Goal: Obtain resource: Download file/media

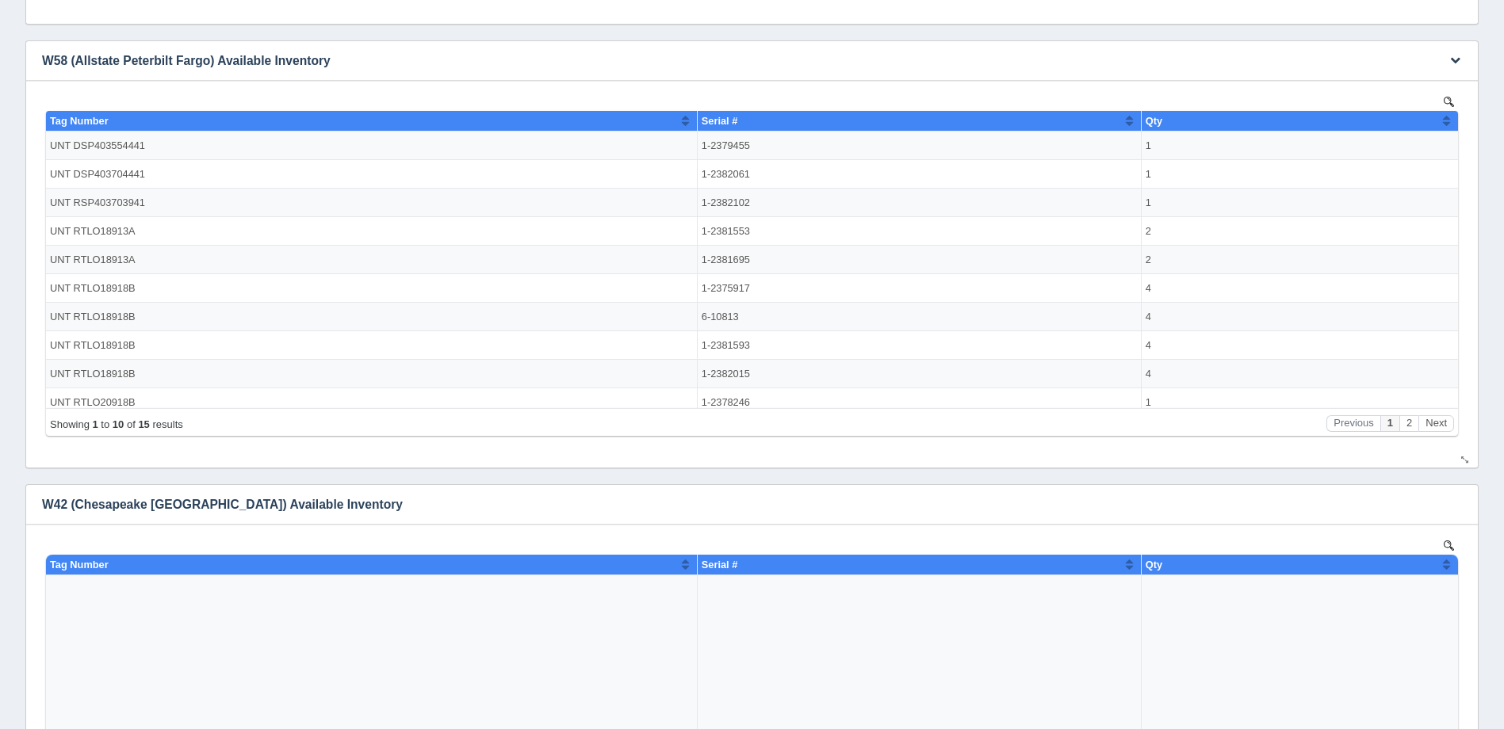
scroll to position [555, 0]
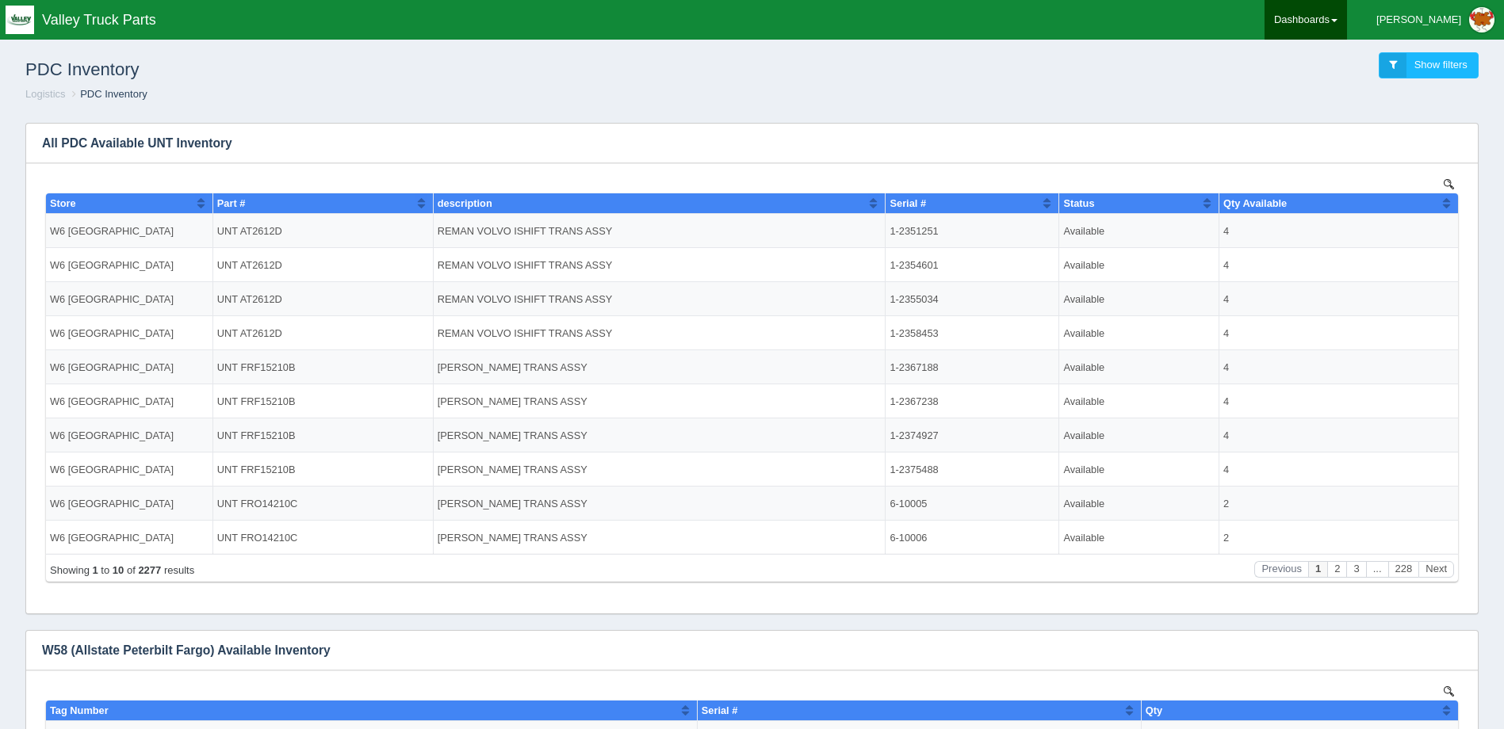
click at [1347, 12] on link "Dashboards" at bounding box center [1306, 20] width 82 height 40
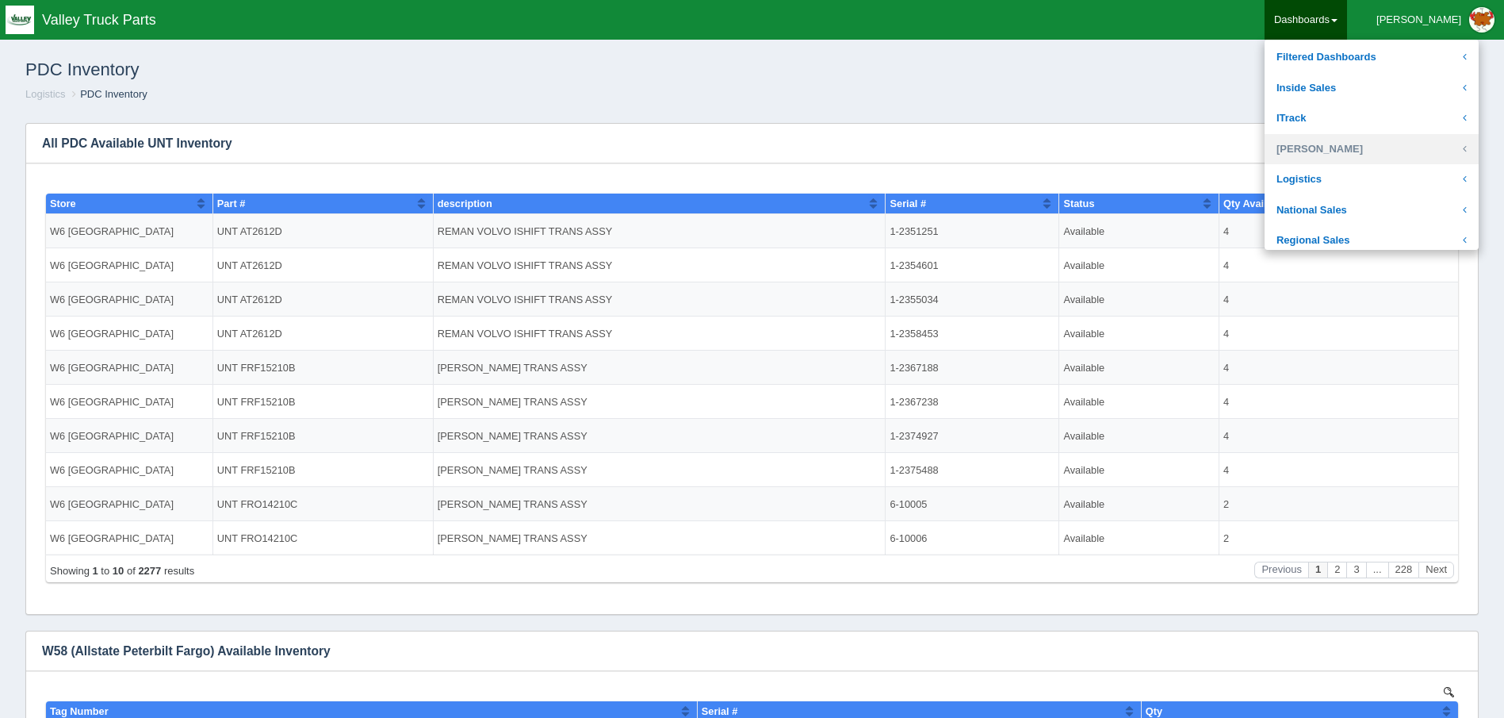
scroll to position [238, 0]
click at [1352, 145] on link "Logistics" at bounding box center [1372, 153] width 214 height 31
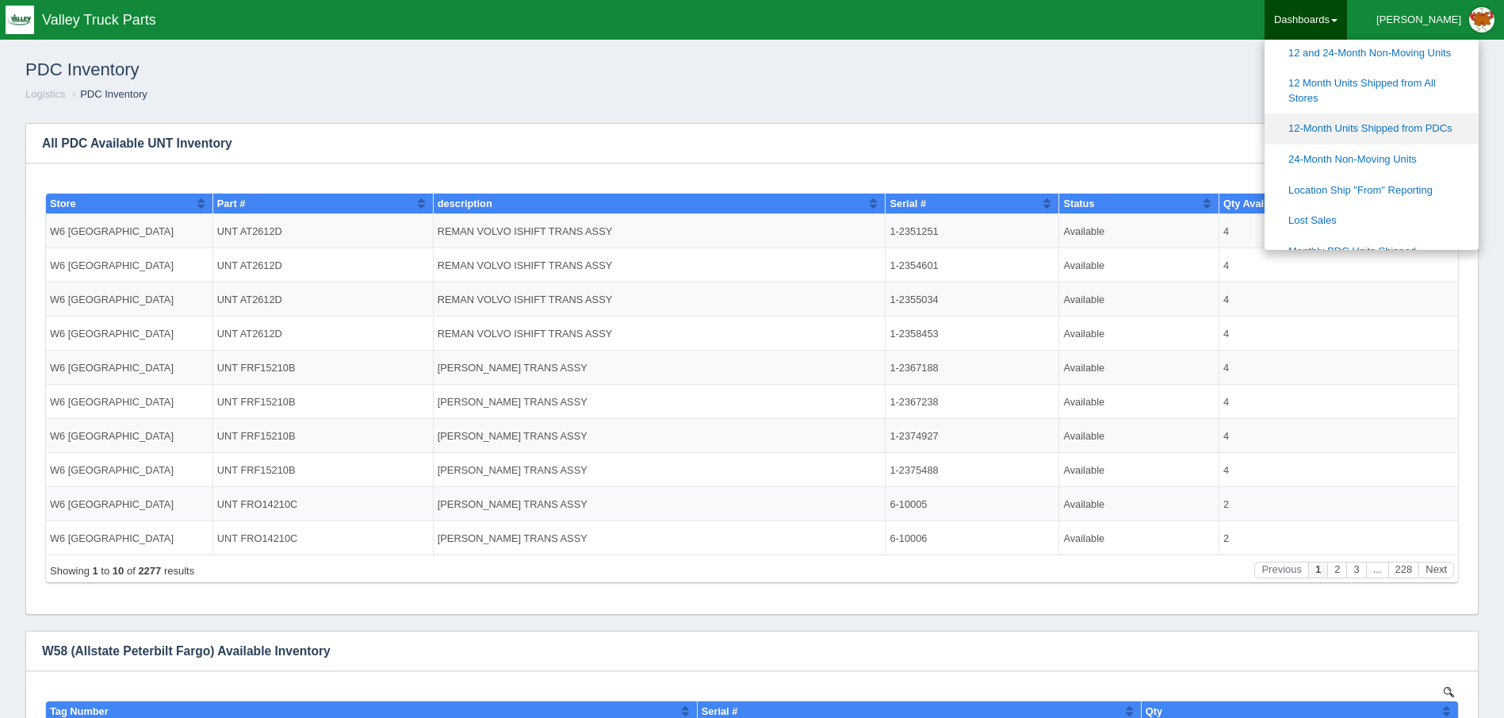
scroll to position [396, 0]
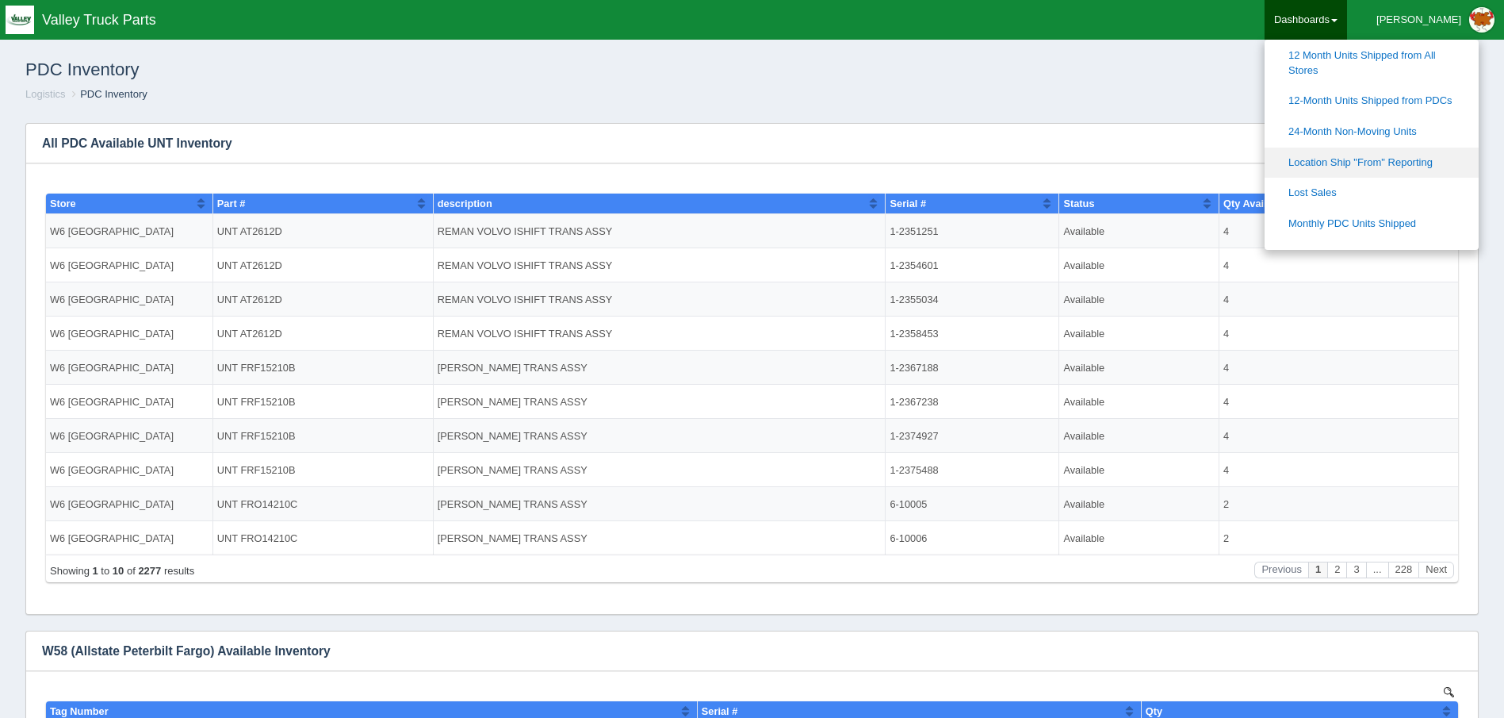
click at [1431, 163] on link "Location Ship "From" Reporting" at bounding box center [1372, 162] width 214 height 31
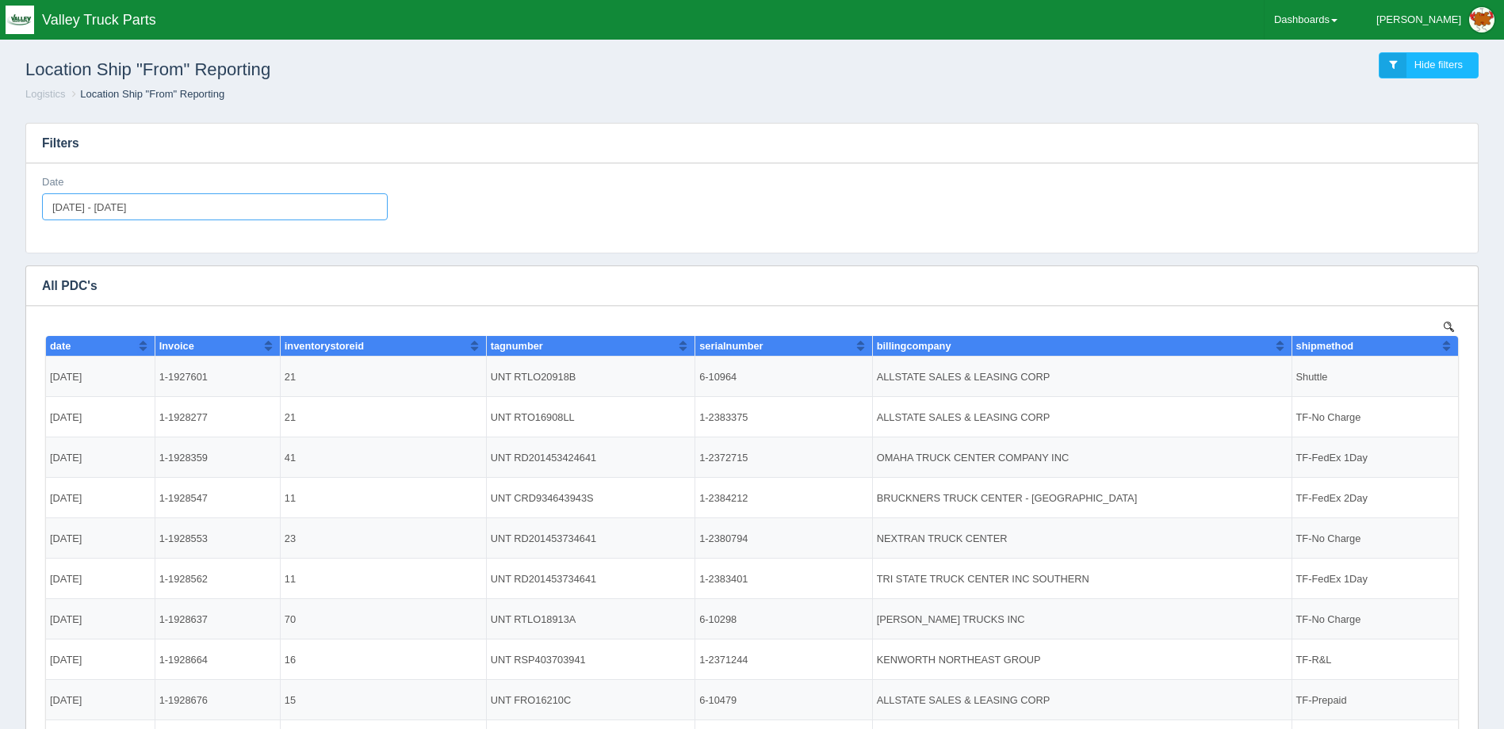
type input "[DATE]"
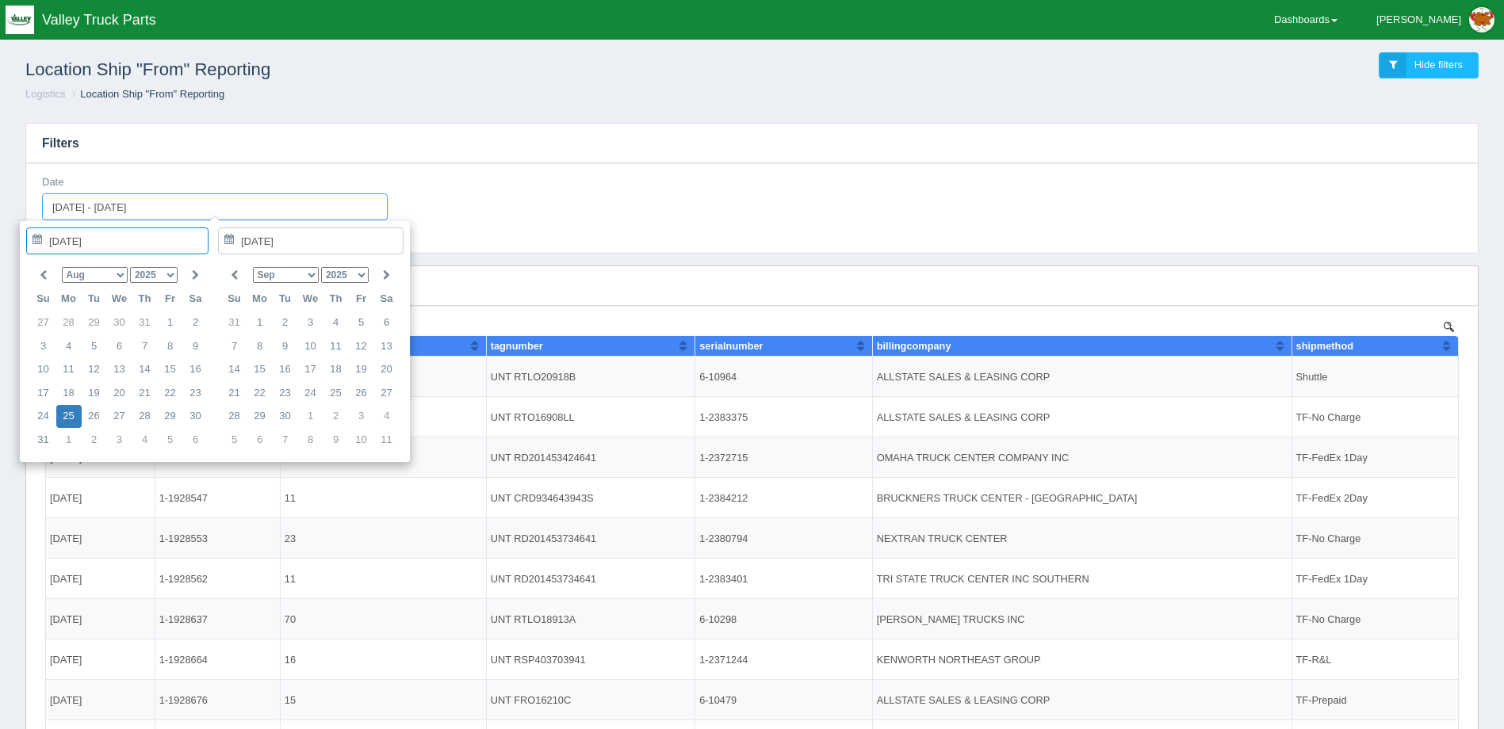
drag, startPoint x: 165, startPoint y: 186, endPoint x: -319, endPoint y: 102, distance: 490.8
click at [0, 102] on html "Toggle navigation Valley Truck Parts [PERSON_NAME] Edit Profile Logout Dashboar…" at bounding box center [752, 455] width 1504 height 910
type input "2025-08-25 - 2025-08-25"
click at [40, 274] on icon at bounding box center [43, 275] width 7 height 10
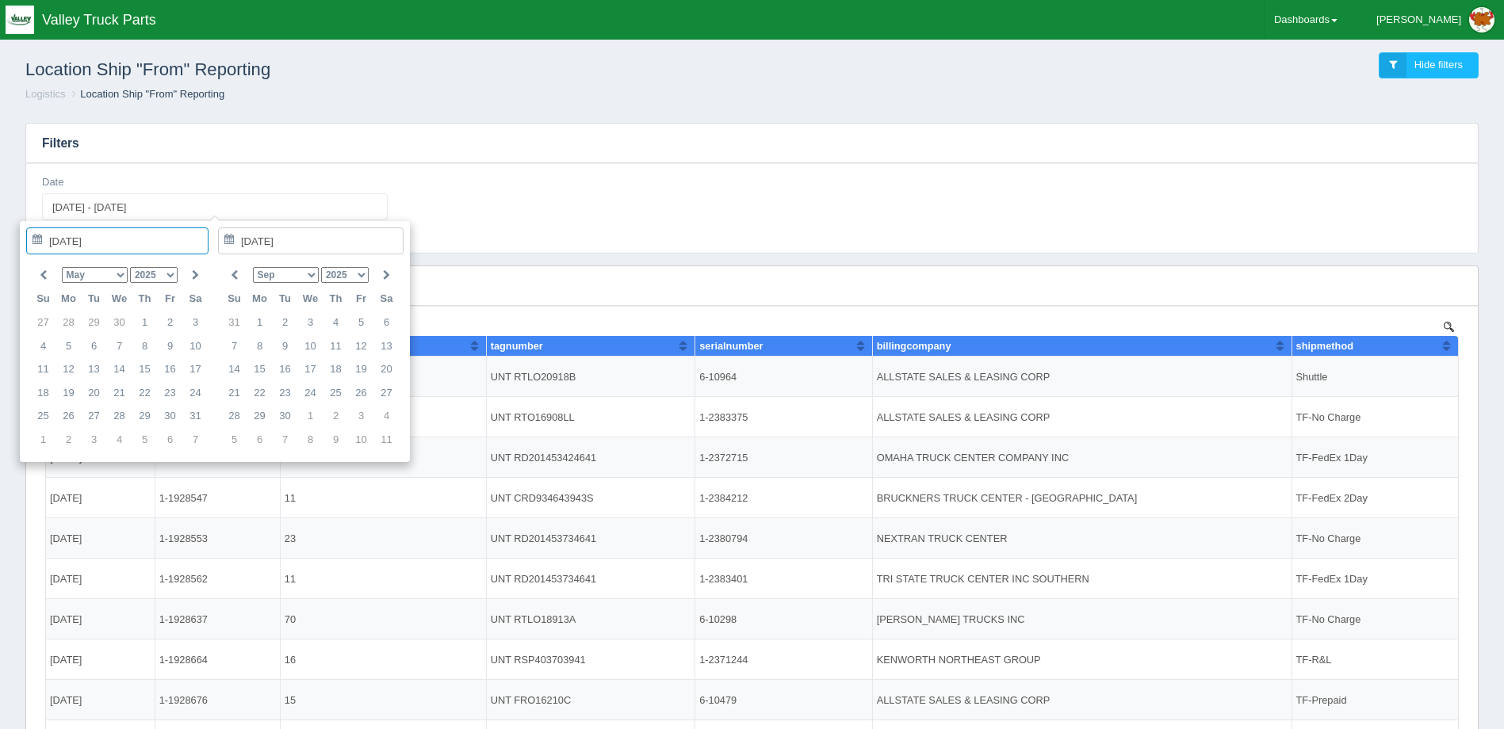
click at [40, 274] on icon at bounding box center [43, 275] width 7 height 10
click at [39, 267] on th at bounding box center [43, 275] width 25 height 25
click at [44, 277] on icon at bounding box center [43, 275] width 7 height 10
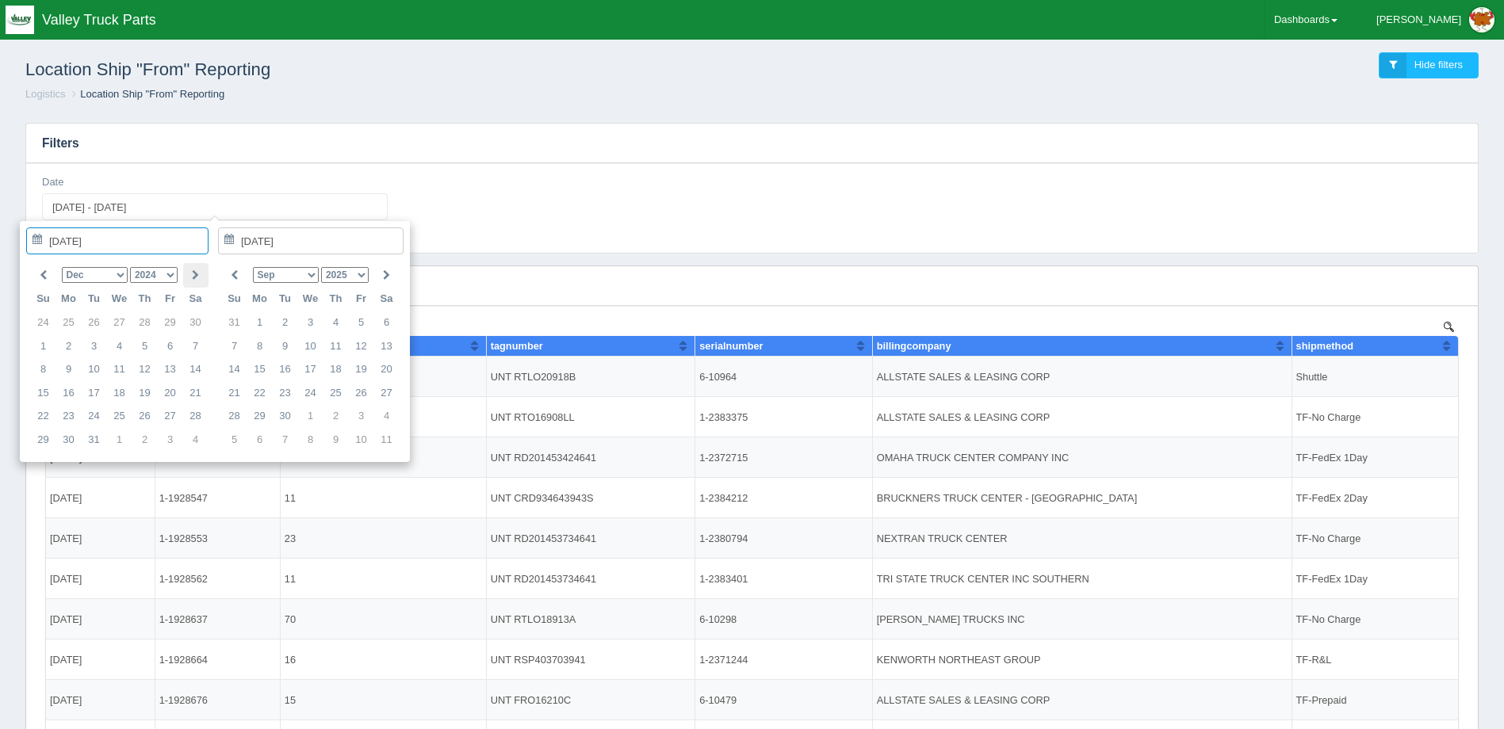
click at [189, 279] on th at bounding box center [195, 275] width 25 height 25
type input "2025-01-01"
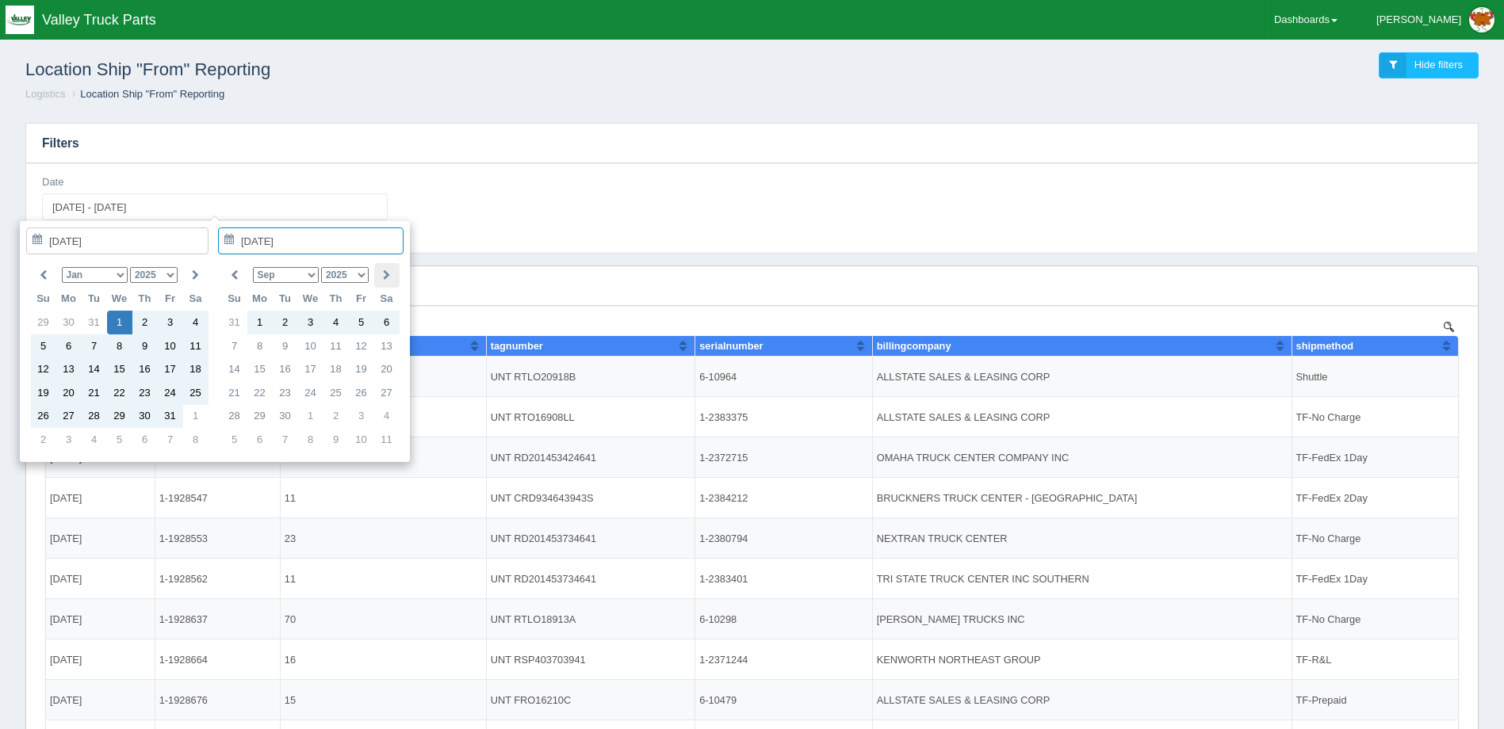
click at [383, 278] on icon at bounding box center [386, 275] width 7 height 10
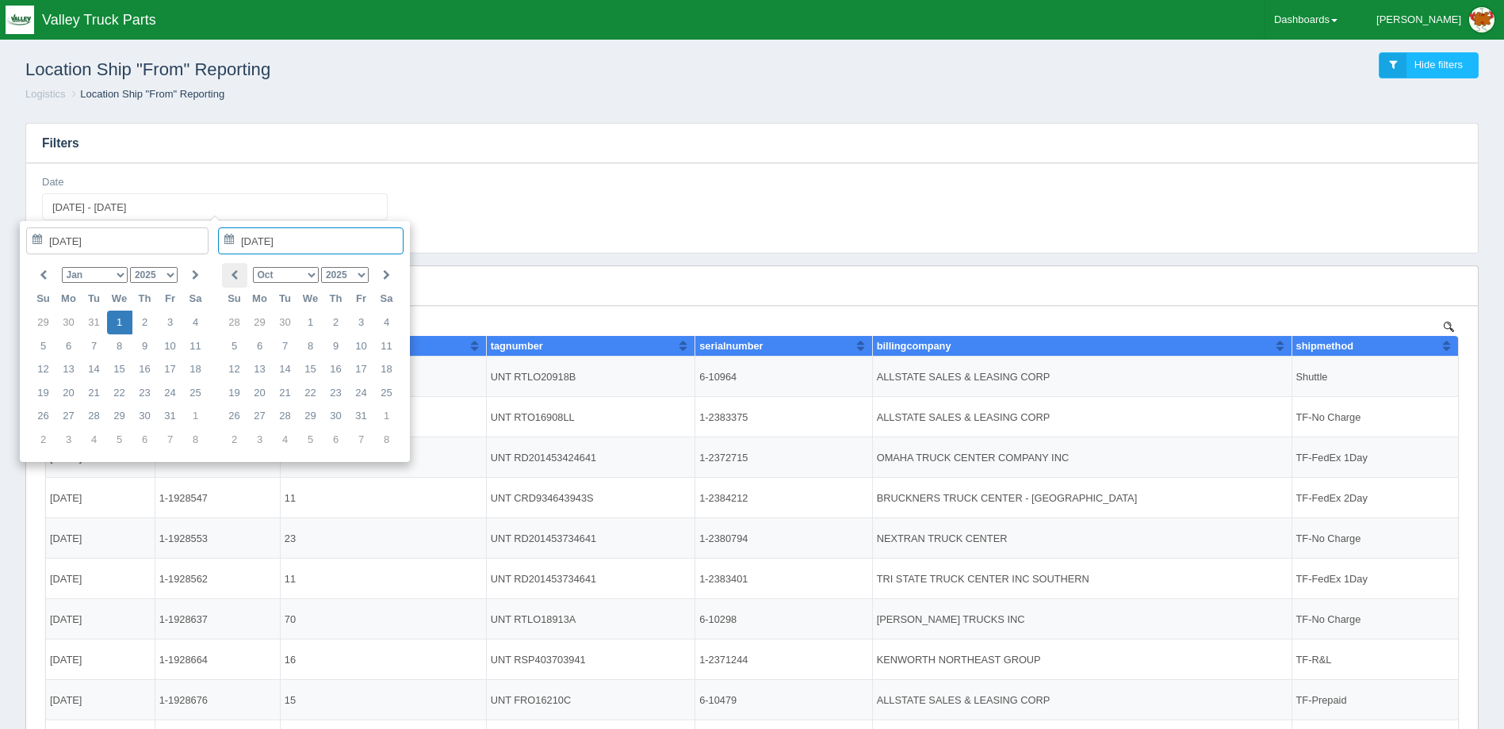
click at [238, 278] on icon at bounding box center [234, 275] width 7 height 10
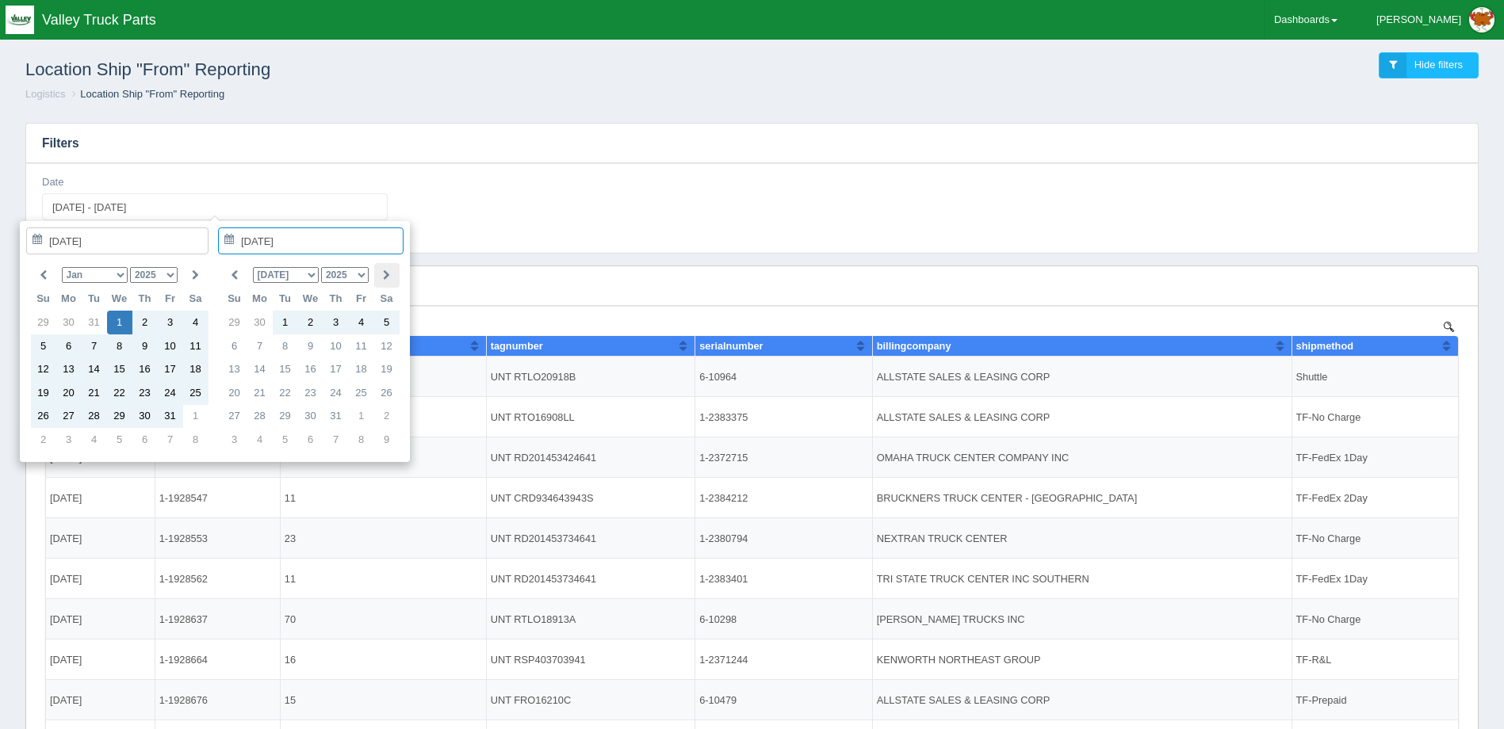
click at [385, 271] on icon at bounding box center [386, 275] width 7 height 10
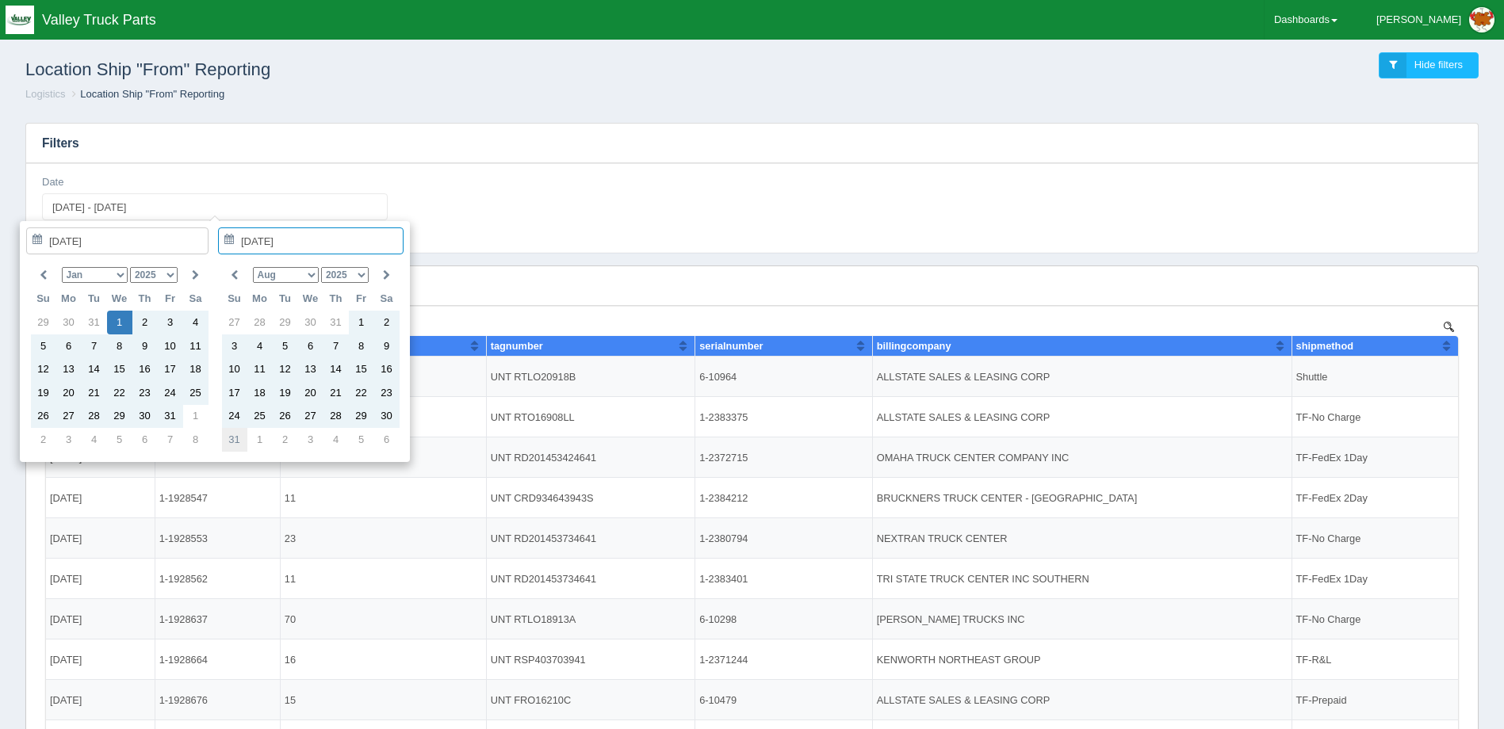
type input "2025-08-31"
type input "2025-01-01 - 2025-08-31"
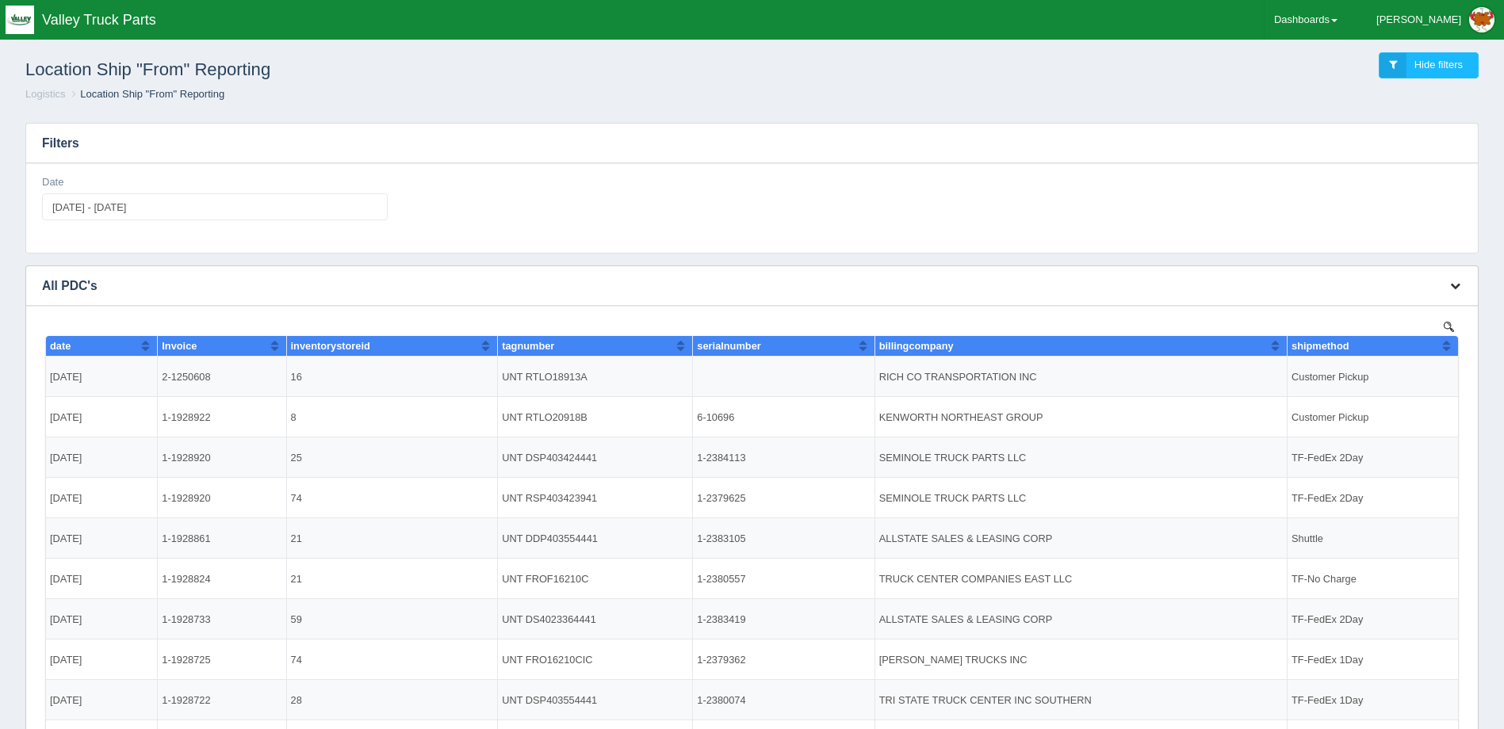
click at [1459, 284] on icon "button" at bounding box center [1455, 286] width 10 height 10
click at [1400, 309] on link "Download CSV" at bounding box center [1402, 309] width 127 height 23
drag, startPoint x: 466, startPoint y: 146, endPoint x: 473, endPoint y: 124, distance: 23.3
click at [469, 132] on h3 "Filters" at bounding box center [752, 144] width 1452 height 40
click at [1339, 24] on link "Dashboards" at bounding box center [1306, 20] width 82 height 40
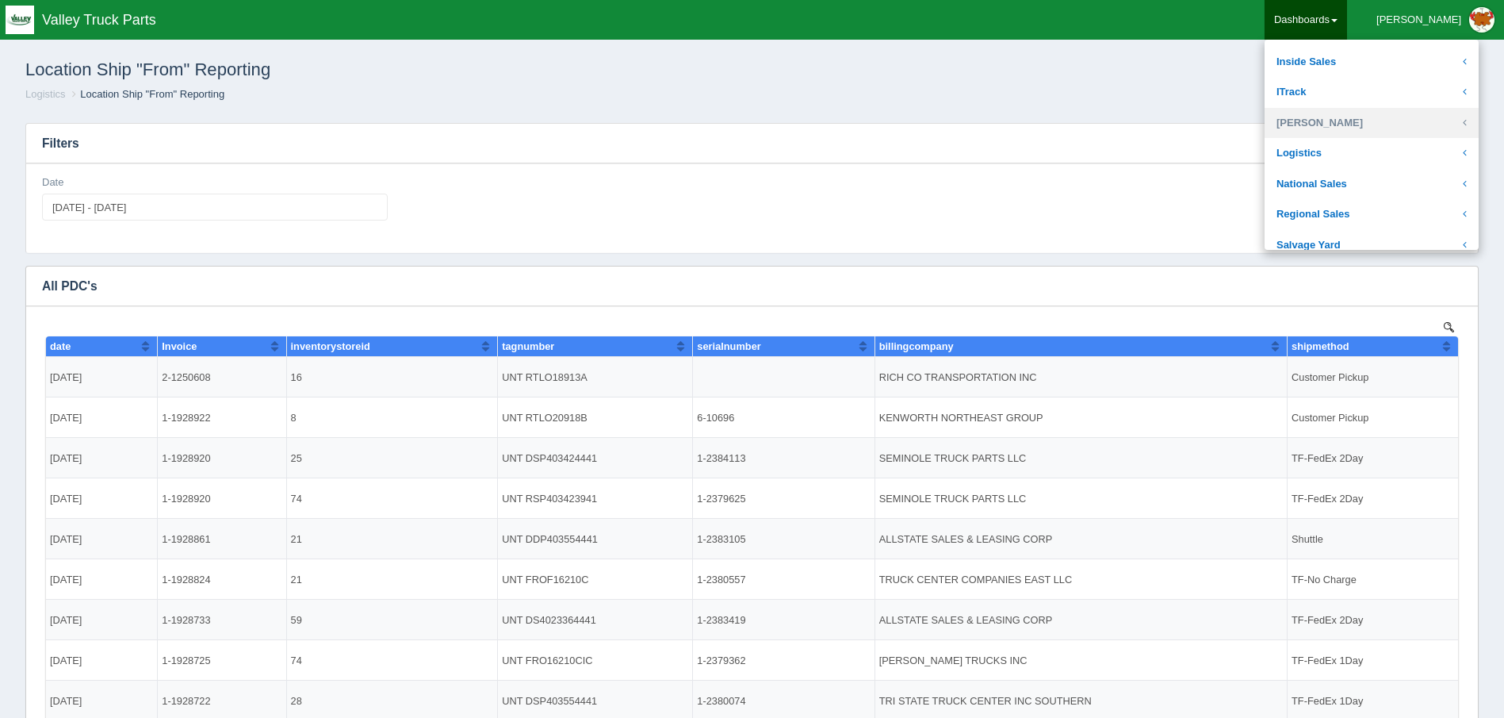
scroll to position [201, 0]
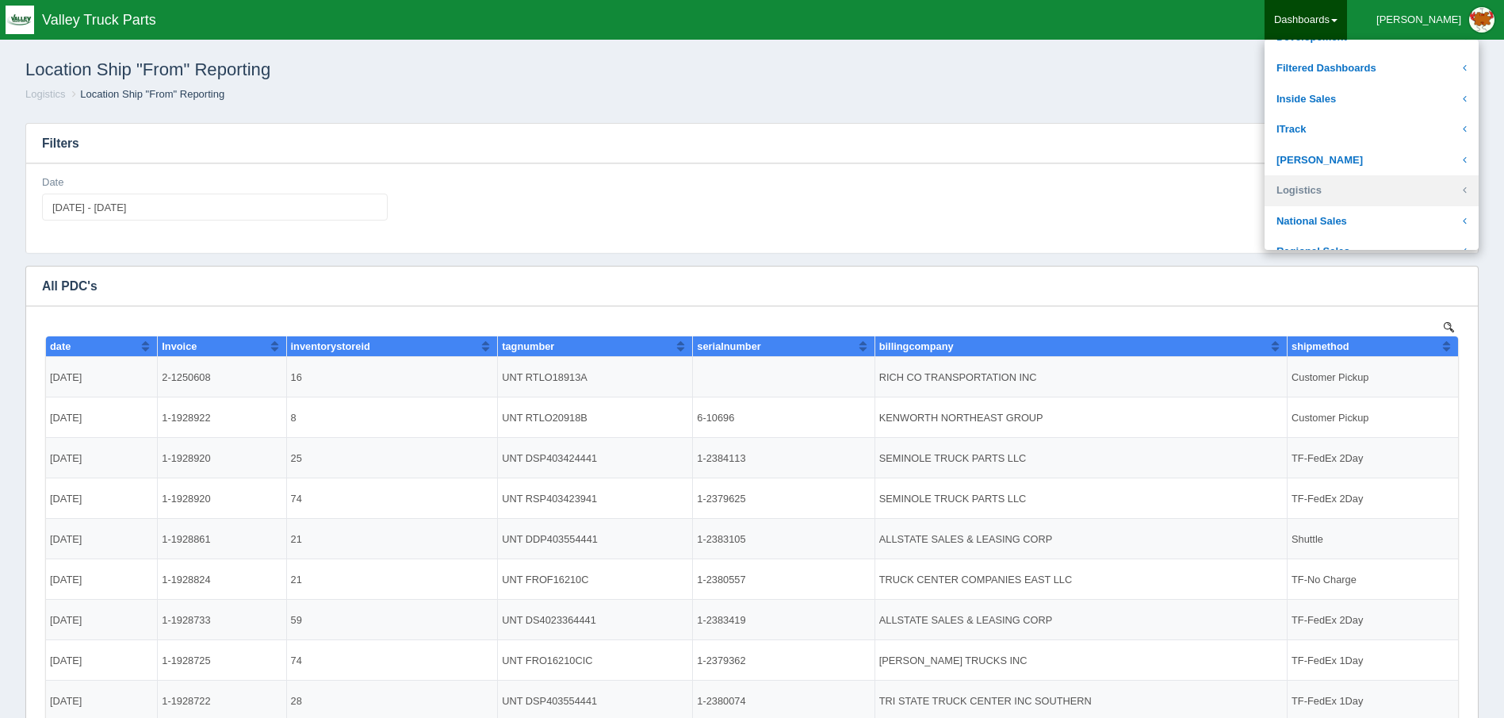
click at [1373, 198] on link "Logistics" at bounding box center [1372, 190] width 214 height 31
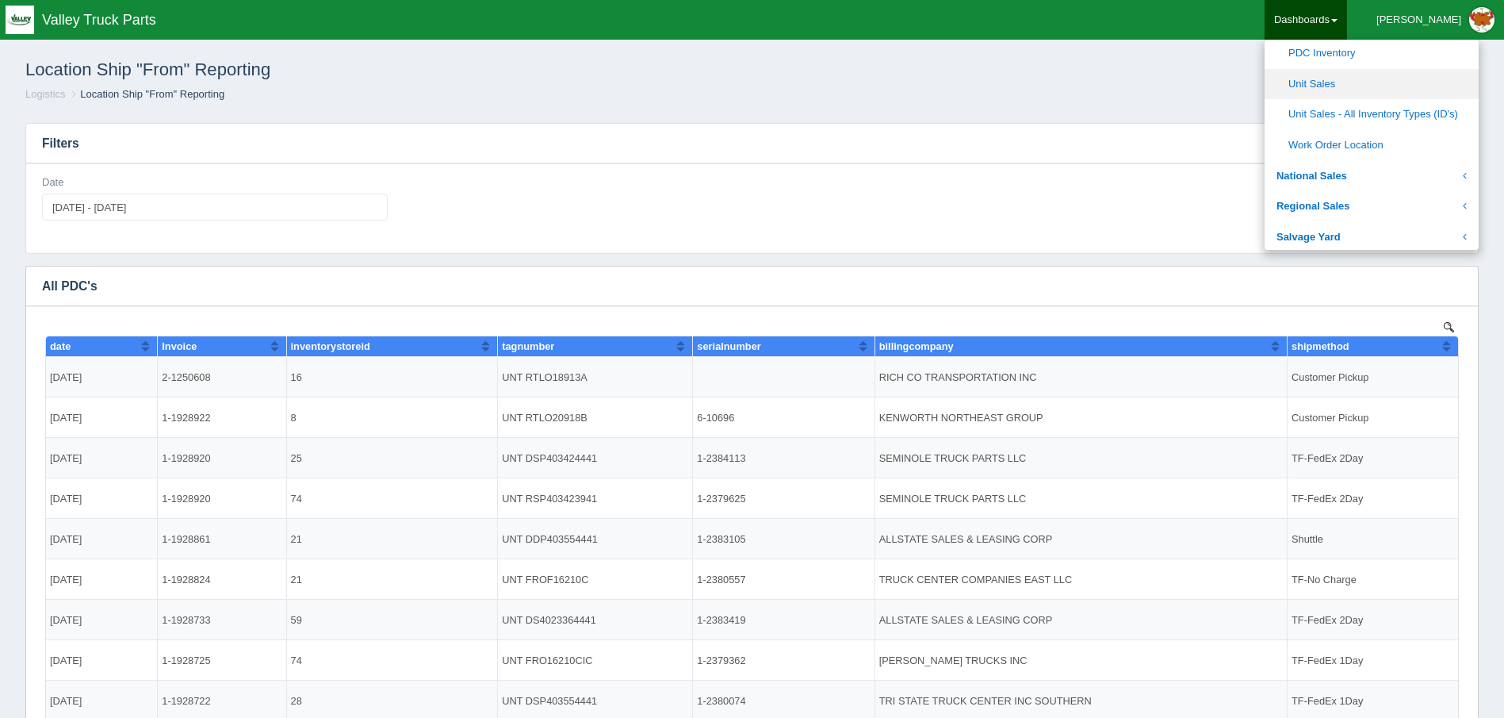
click at [1375, 81] on link "Unit Sales" at bounding box center [1372, 84] width 214 height 31
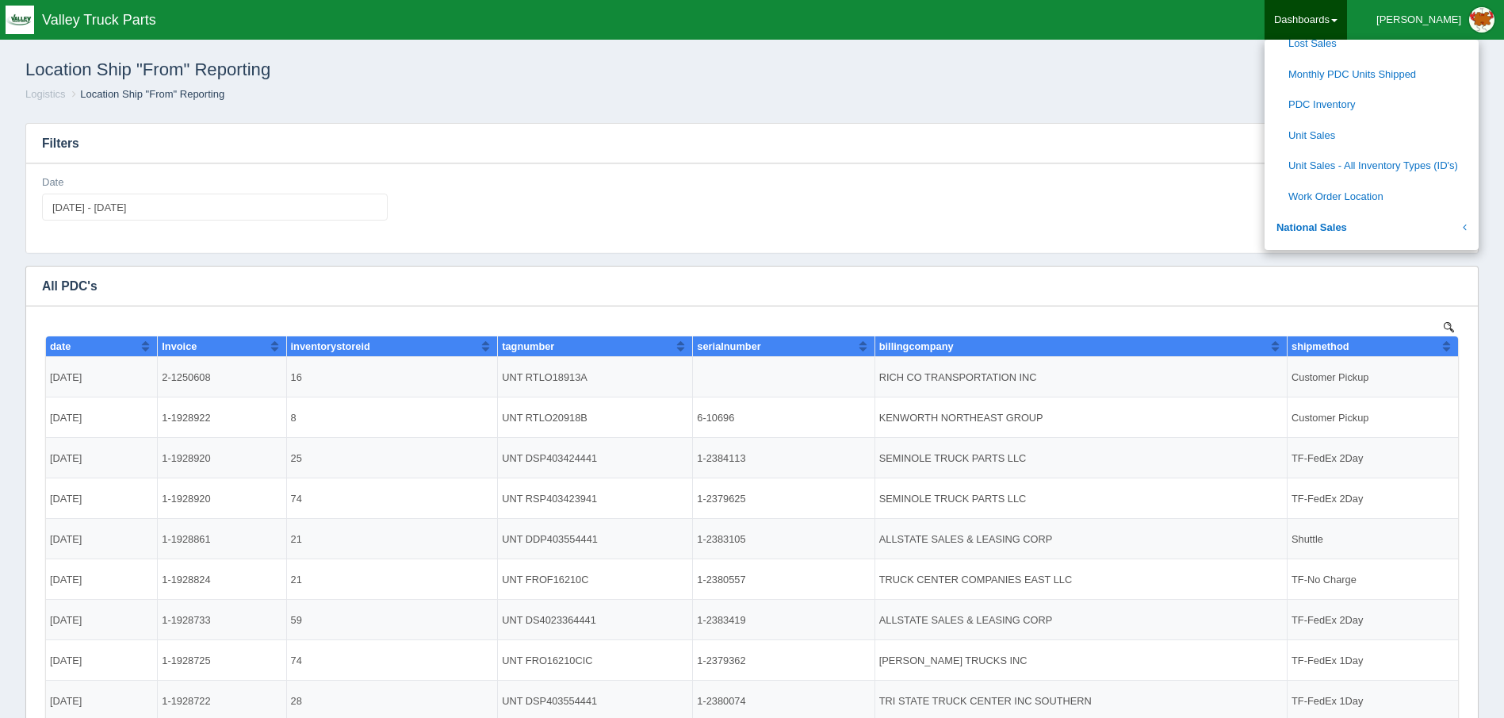
scroll to position [518, 0]
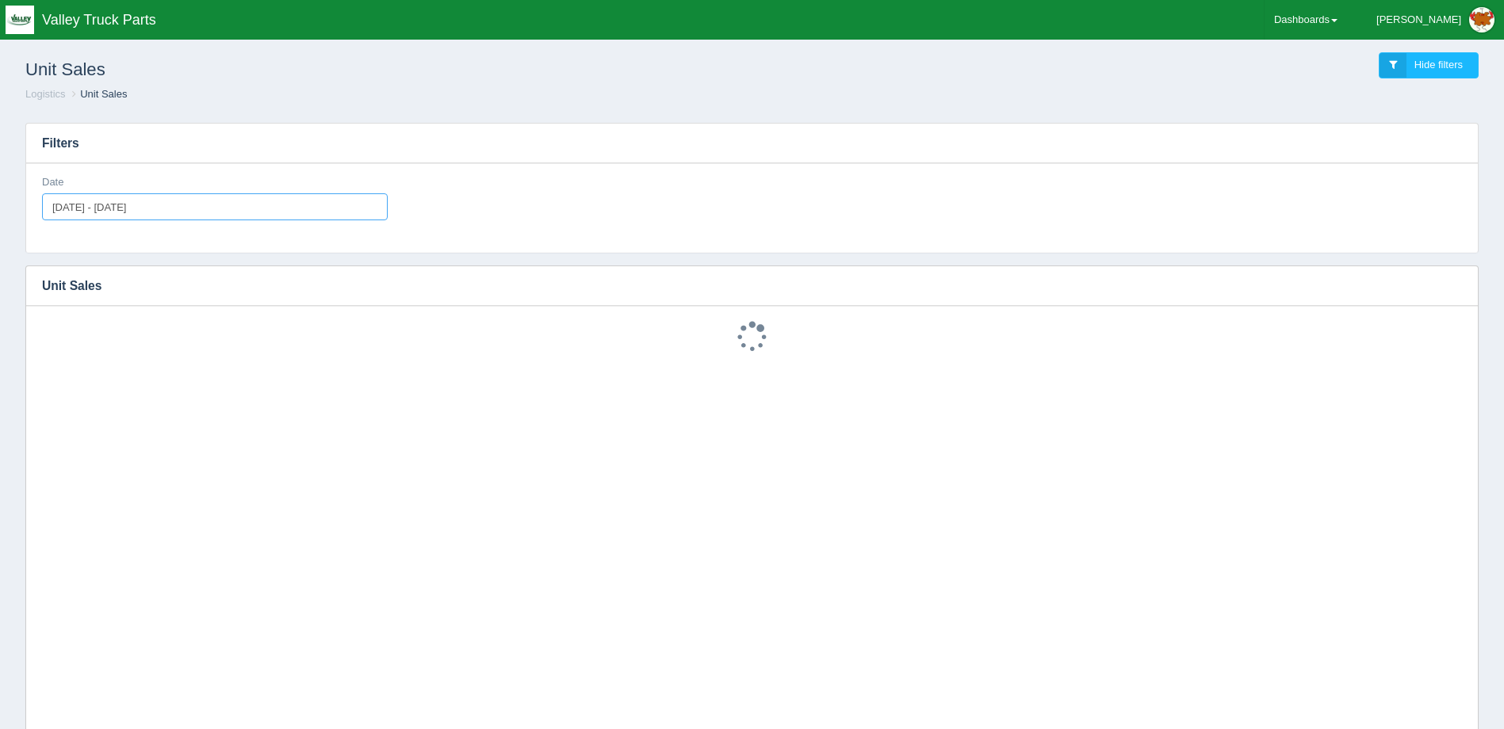
type input "2024-08-25"
type input "2025-08-25"
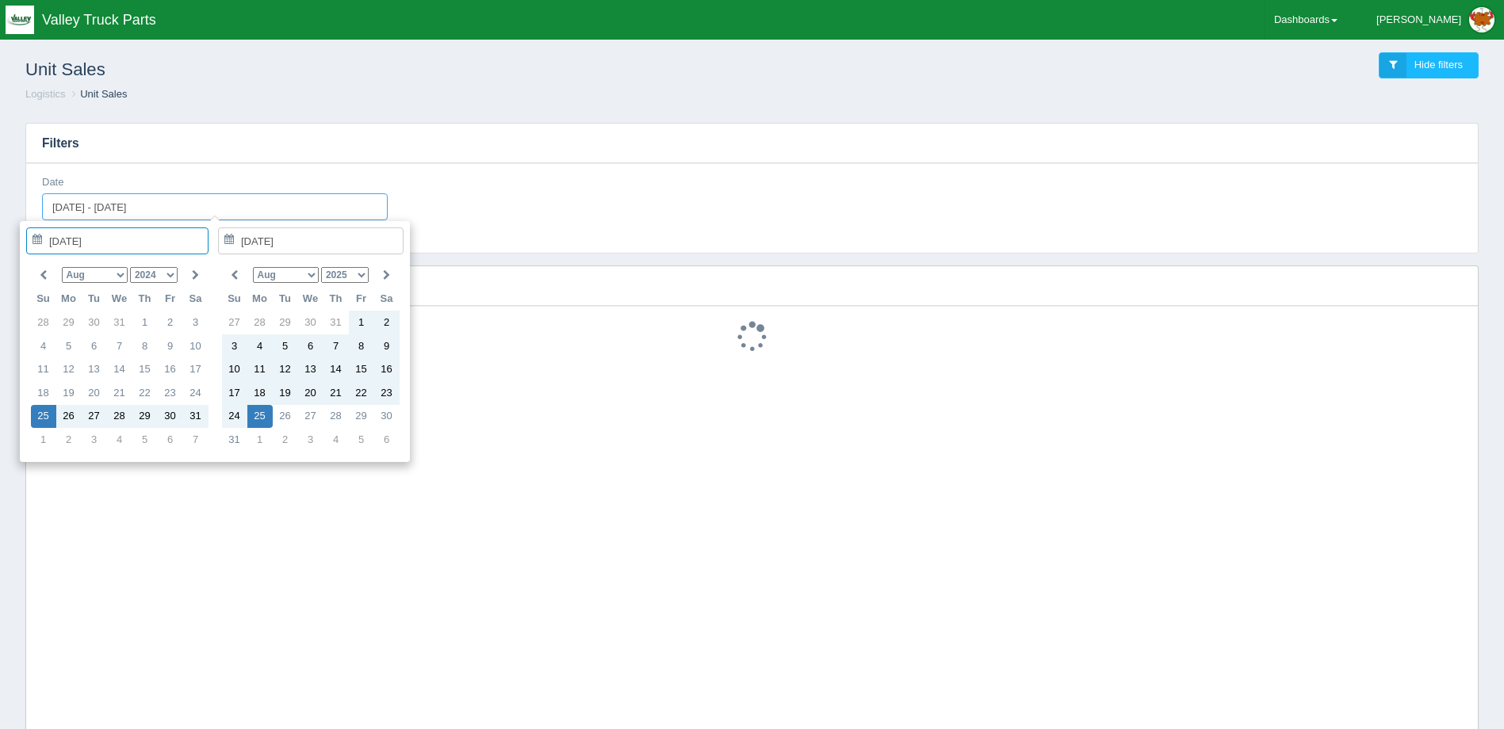
drag, startPoint x: 174, startPoint y: 206, endPoint x: -166, endPoint y: 191, distance: 340.5
click at [0, 191] on html "Toggle navigation Valley Truck Parts Benjamin Edit Profile Logout Dashboards Ac…" at bounding box center [752, 518] width 1504 height 1037
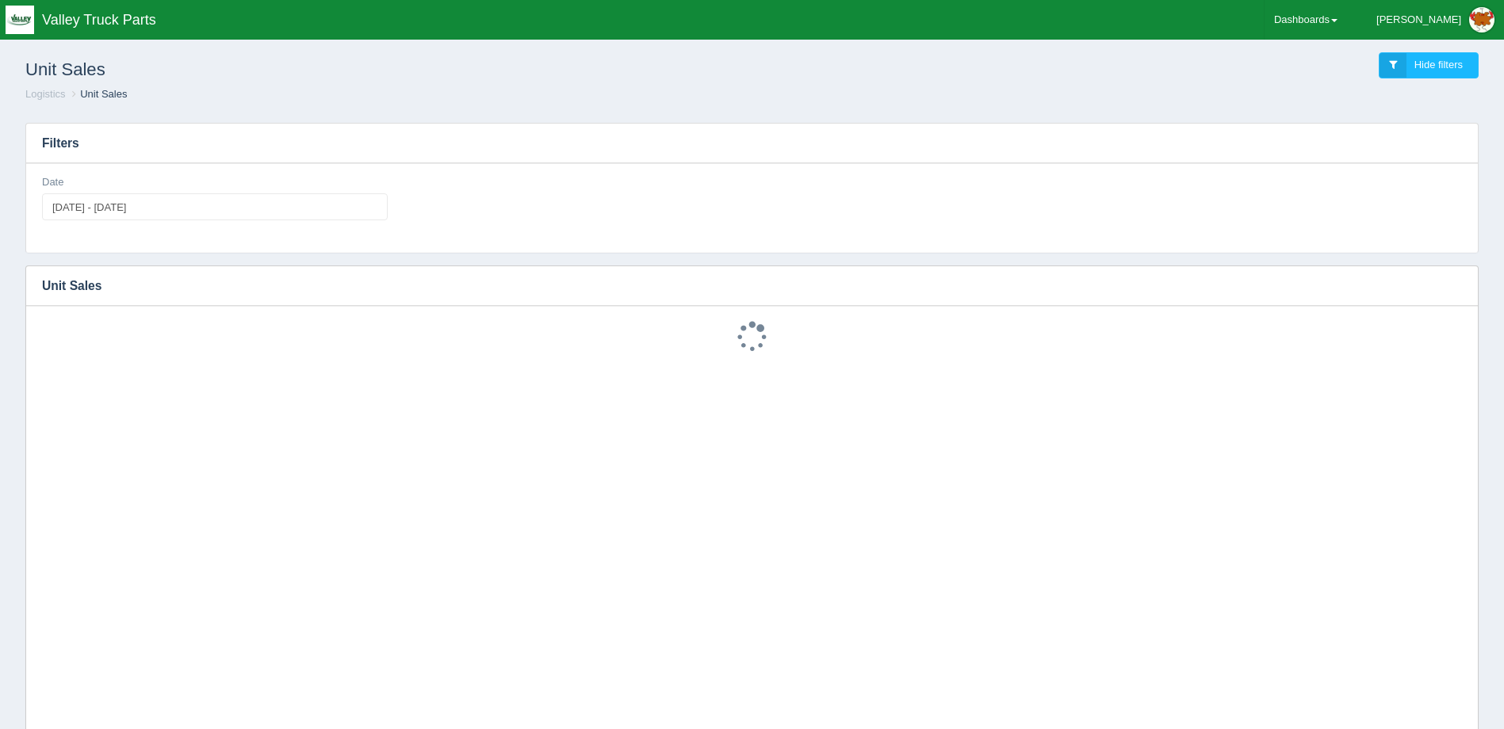
click at [526, 185] on div "Date 2024-08-25 - 2025-08-25" at bounding box center [752, 204] width 1433 height 58
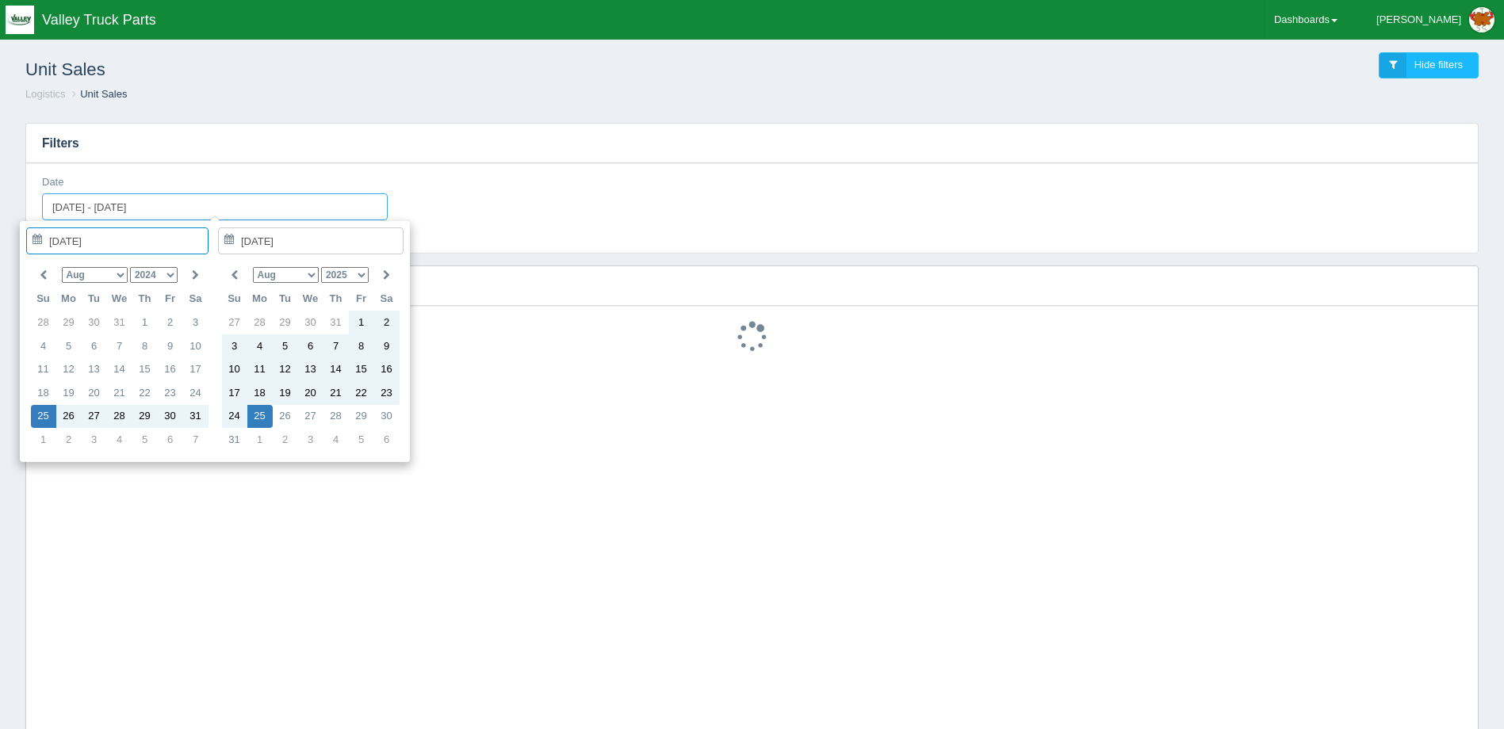
click at [212, 203] on input "2024-08-25 - 2025-08-25" at bounding box center [215, 206] width 346 height 27
type input "2024-08-01"
type input "2024-08-03"
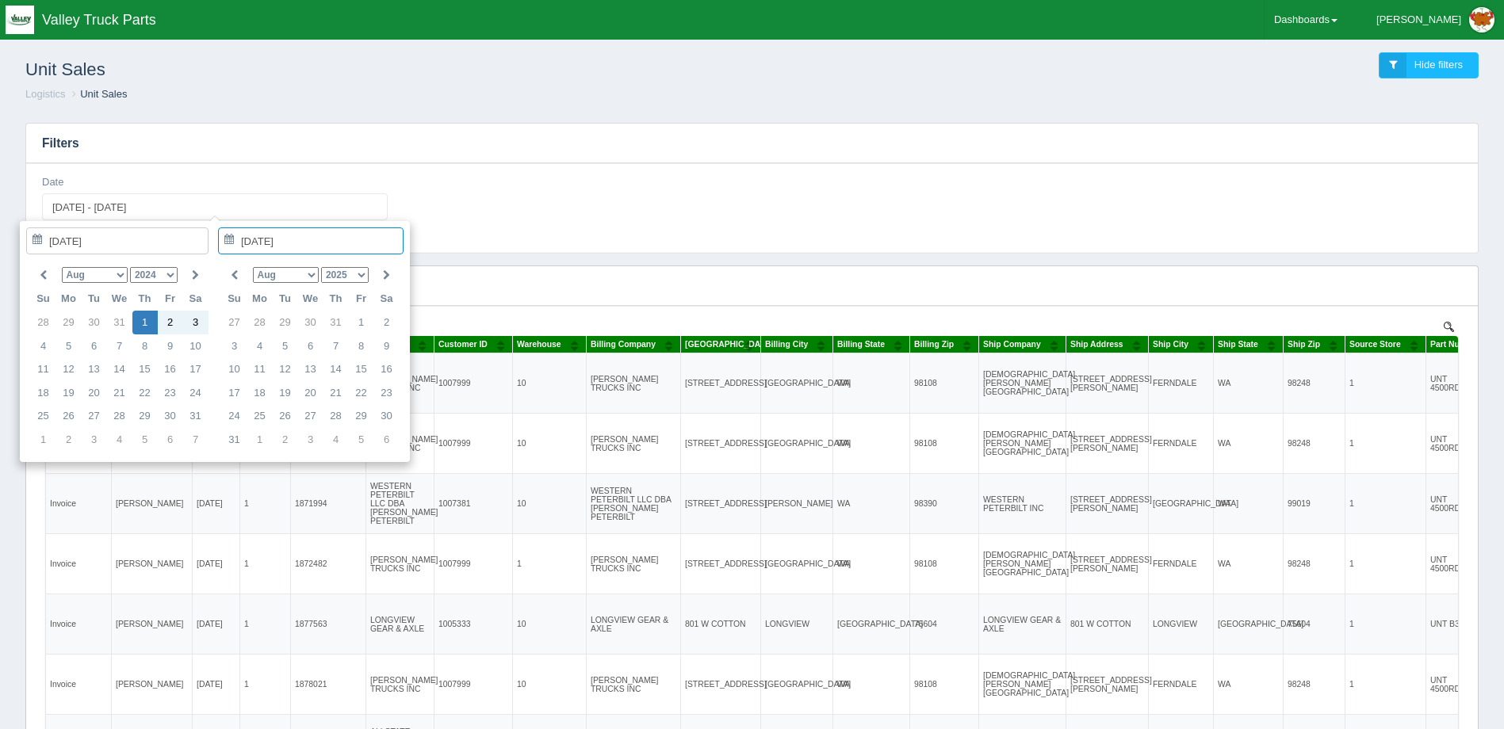
click at [580, 116] on div "Filters Date 2024-08-25 - 2025-08-25 Download CSV View all results Unit Sales N…" at bounding box center [752, 529] width 1479 height 838
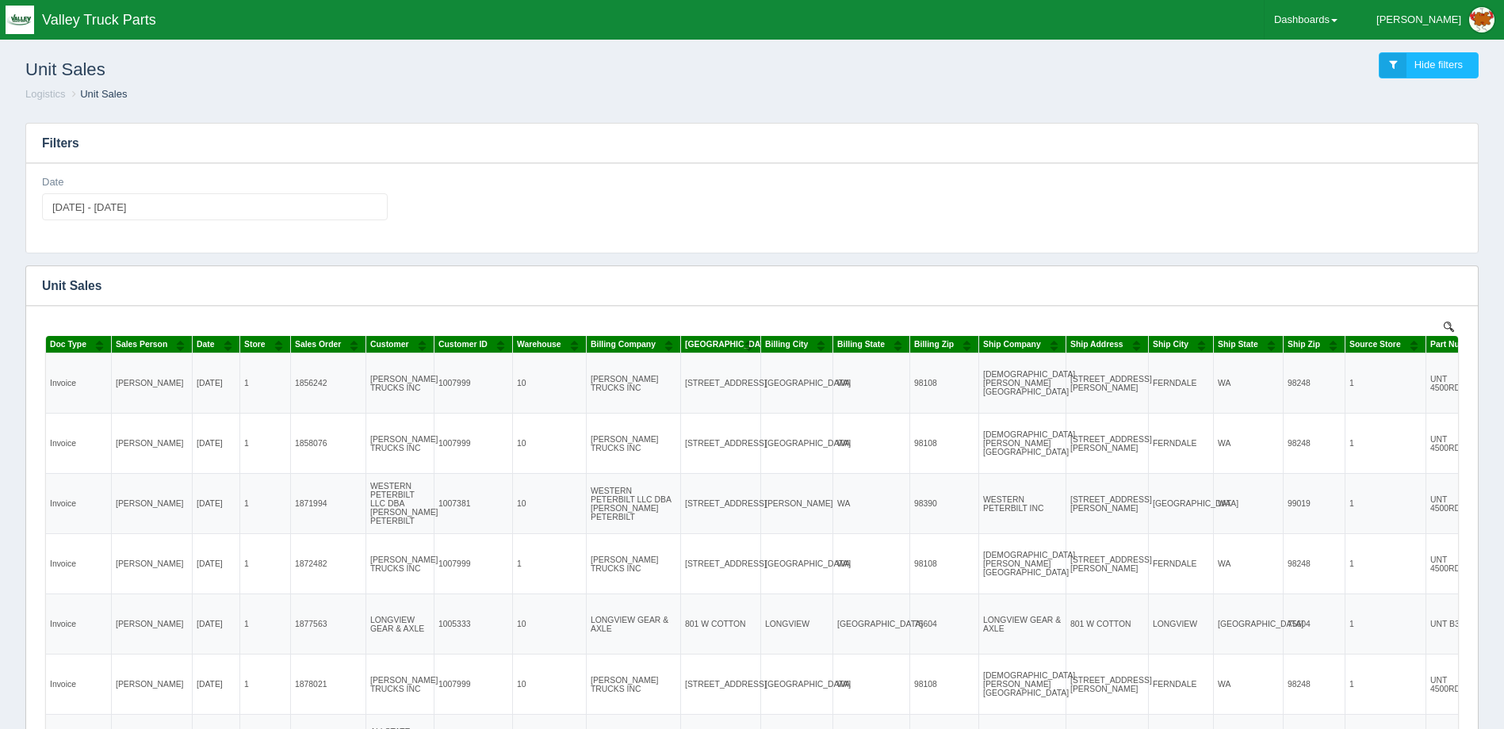
click at [368, 175] on div "Date 2024-08-25 - 2025-08-25" at bounding box center [752, 208] width 1452 height 90
type input "2024-08-25"
type input "2025-08-25"
click at [182, 204] on input "2024-08-25 - 2025-08-25" at bounding box center [215, 206] width 346 height 27
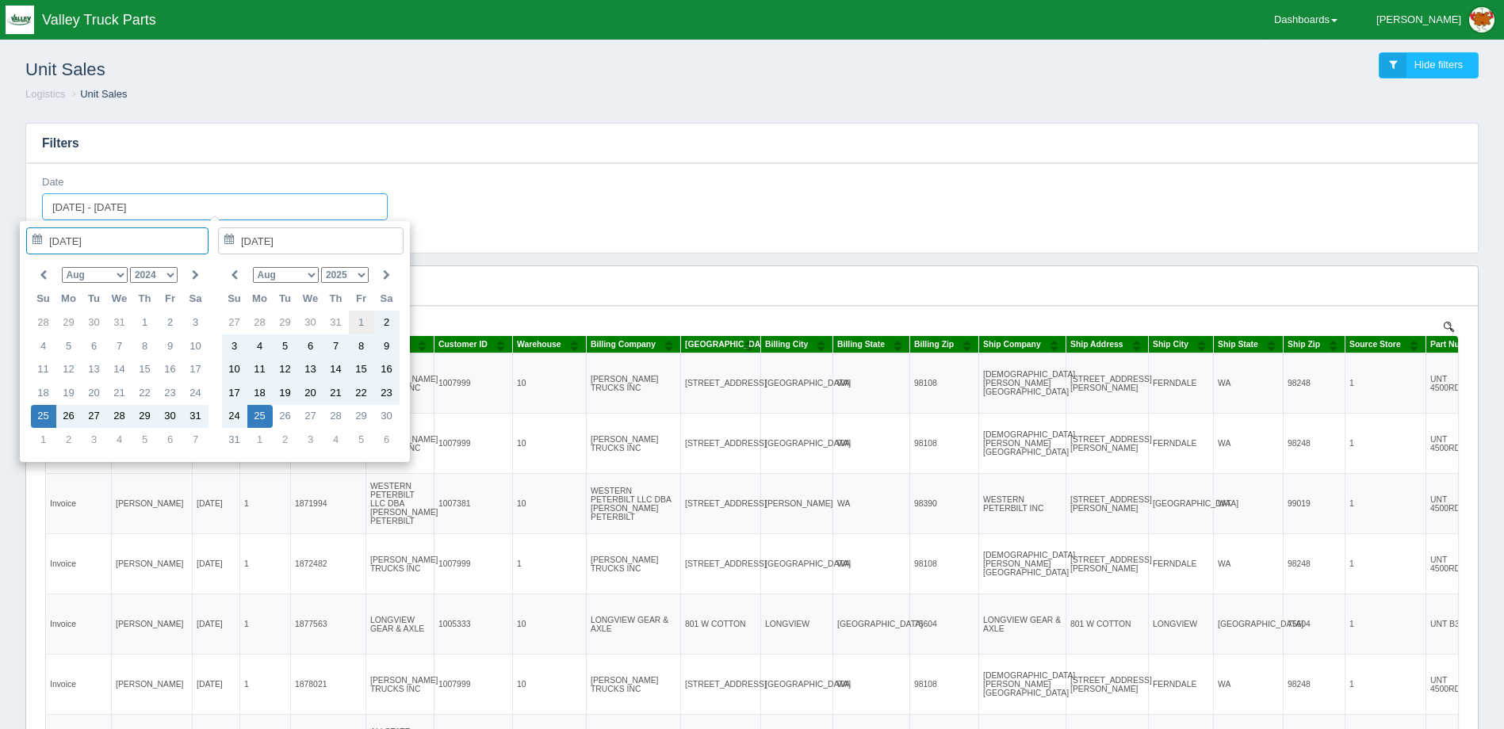
type input "2025-08-01"
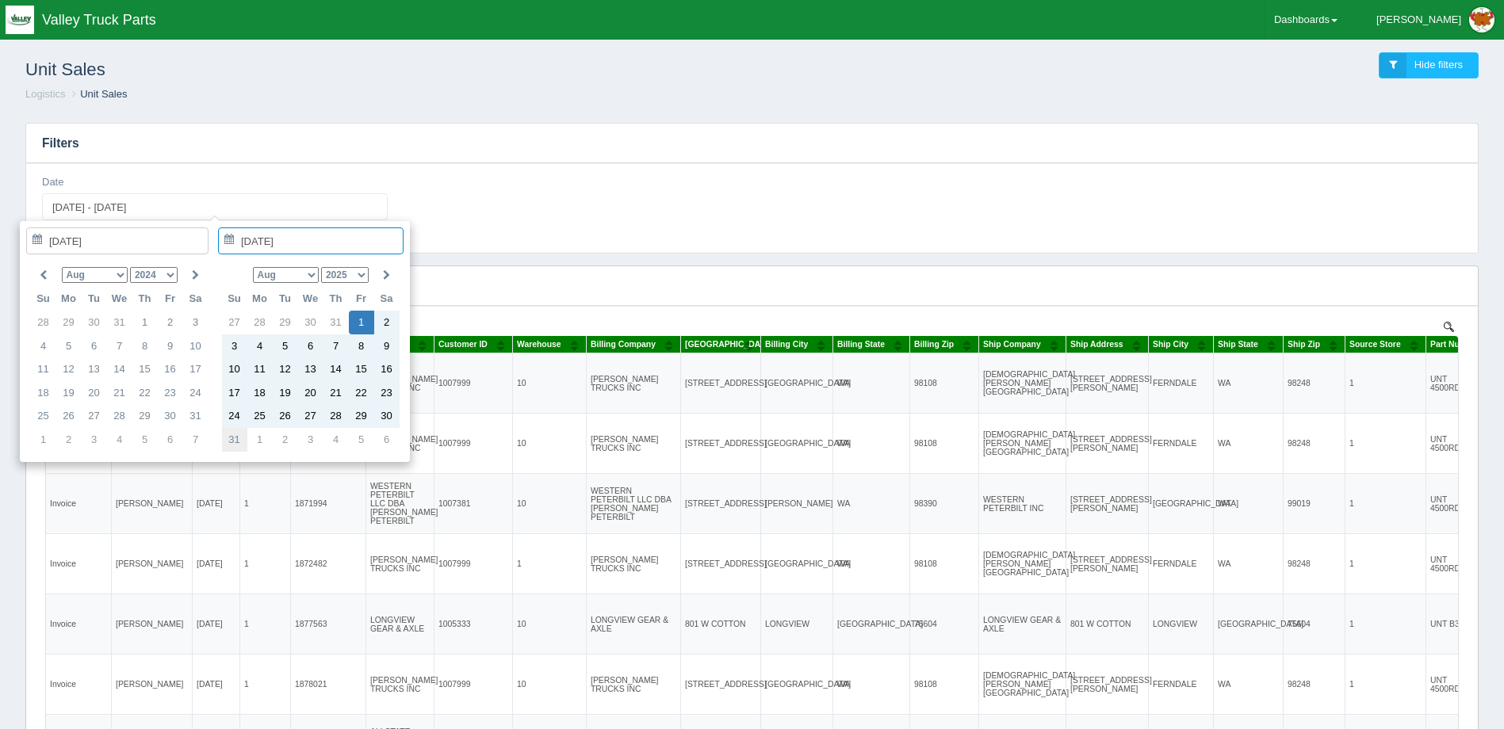
type input "2025-08-31"
type input "2025-08-01 - 2025-08-31"
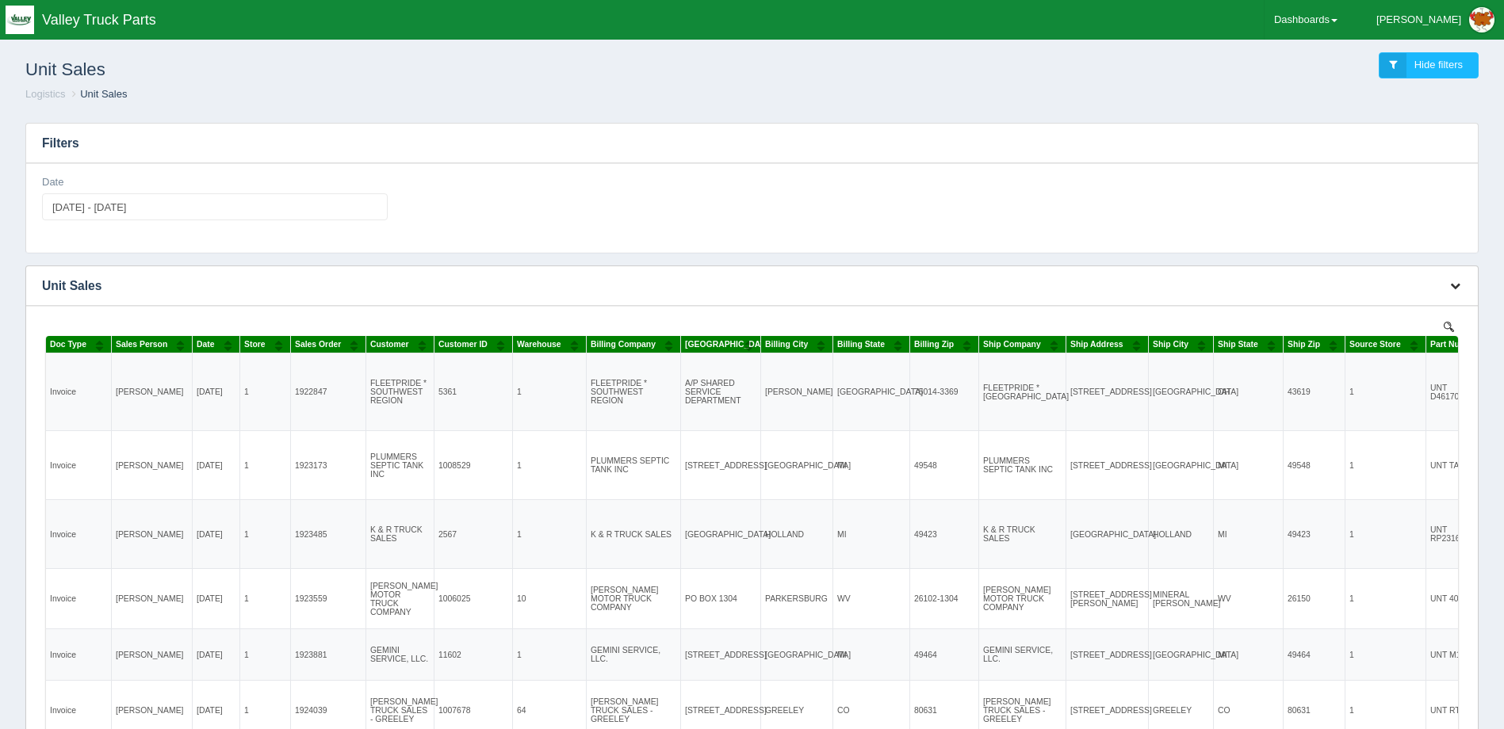
drag, startPoint x: 1433, startPoint y: 278, endPoint x: 1445, endPoint y: 287, distance: 15.4
click at [1434, 279] on div "Download CSV View all results" at bounding box center [1454, 285] width 48 height 39
click at [1445, 286] on button "button" at bounding box center [1455, 286] width 21 height 25
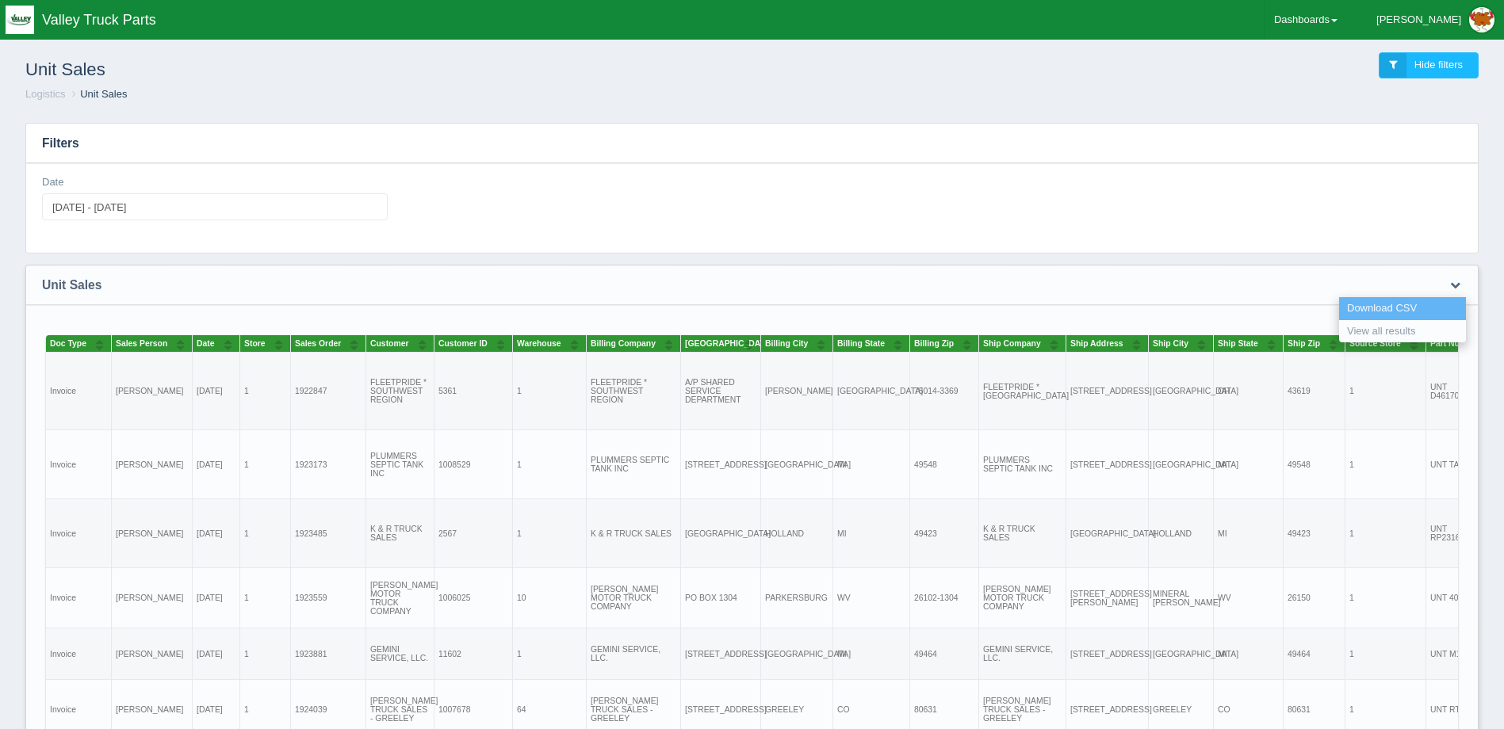
click at [1408, 305] on link "Download CSV" at bounding box center [1402, 308] width 127 height 23
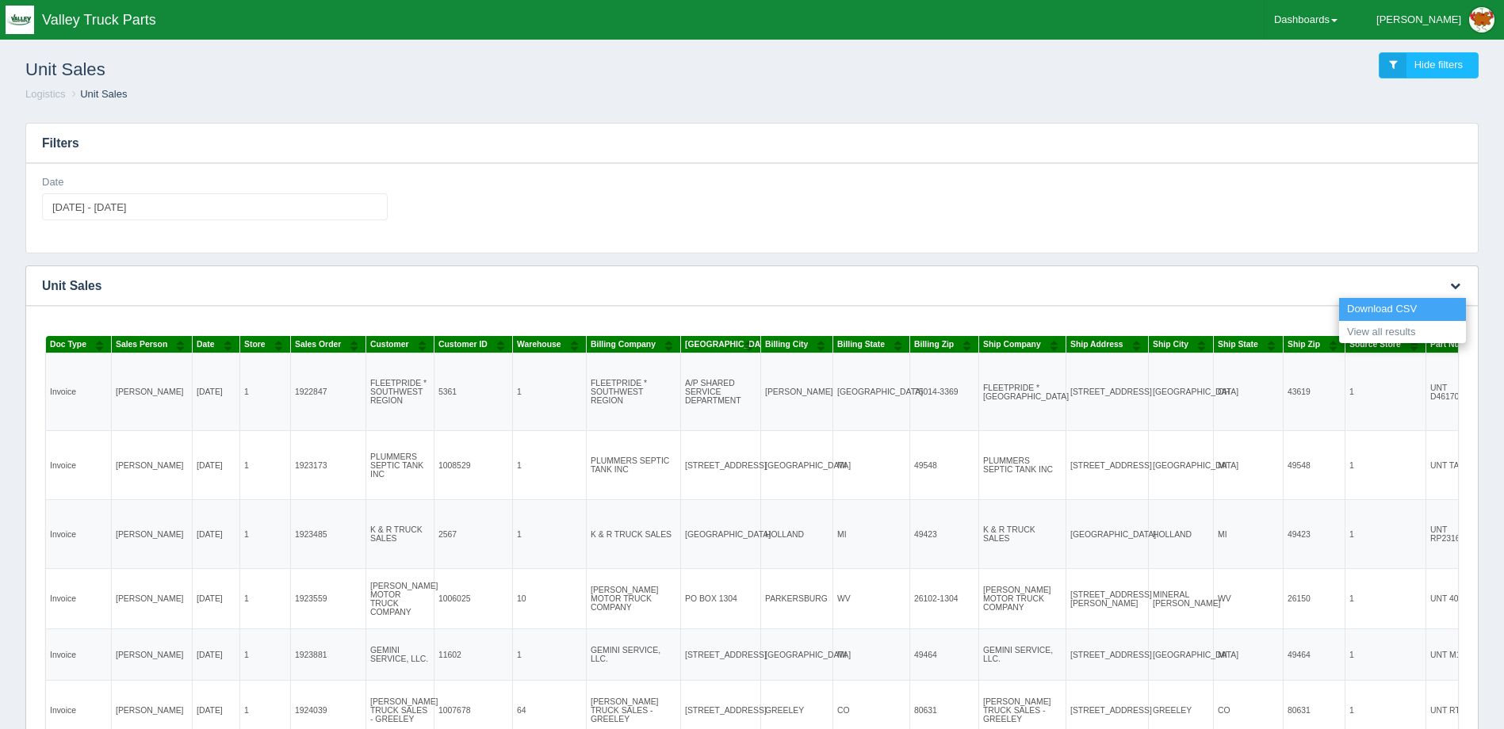
click at [1362, 304] on link "Download CSV" at bounding box center [1402, 309] width 127 height 23
drag, startPoint x: 1206, startPoint y: 99, endPoint x: 1233, endPoint y: 96, distance: 27.1
click at [1209, 99] on ol "Logistics Unit Sales" at bounding box center [752, 94] width 1479 height 15
click at [1346, 21] on link "Dashboards" at bounding box center [1306, 20] width 82 height 40
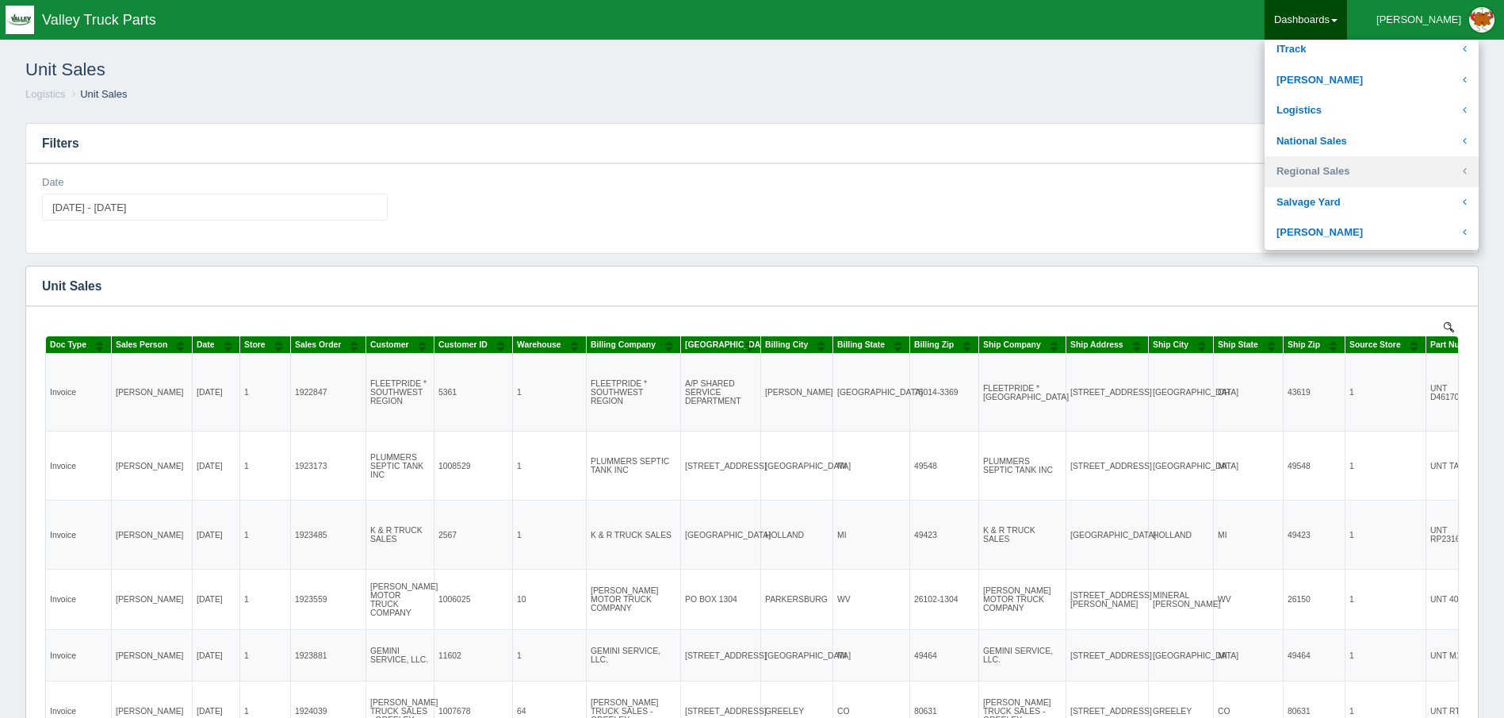
scroll to position [280, 0]
click at [1403, 106] on link "Logistics" at bounding box center [1372, 111] width 214 height 31
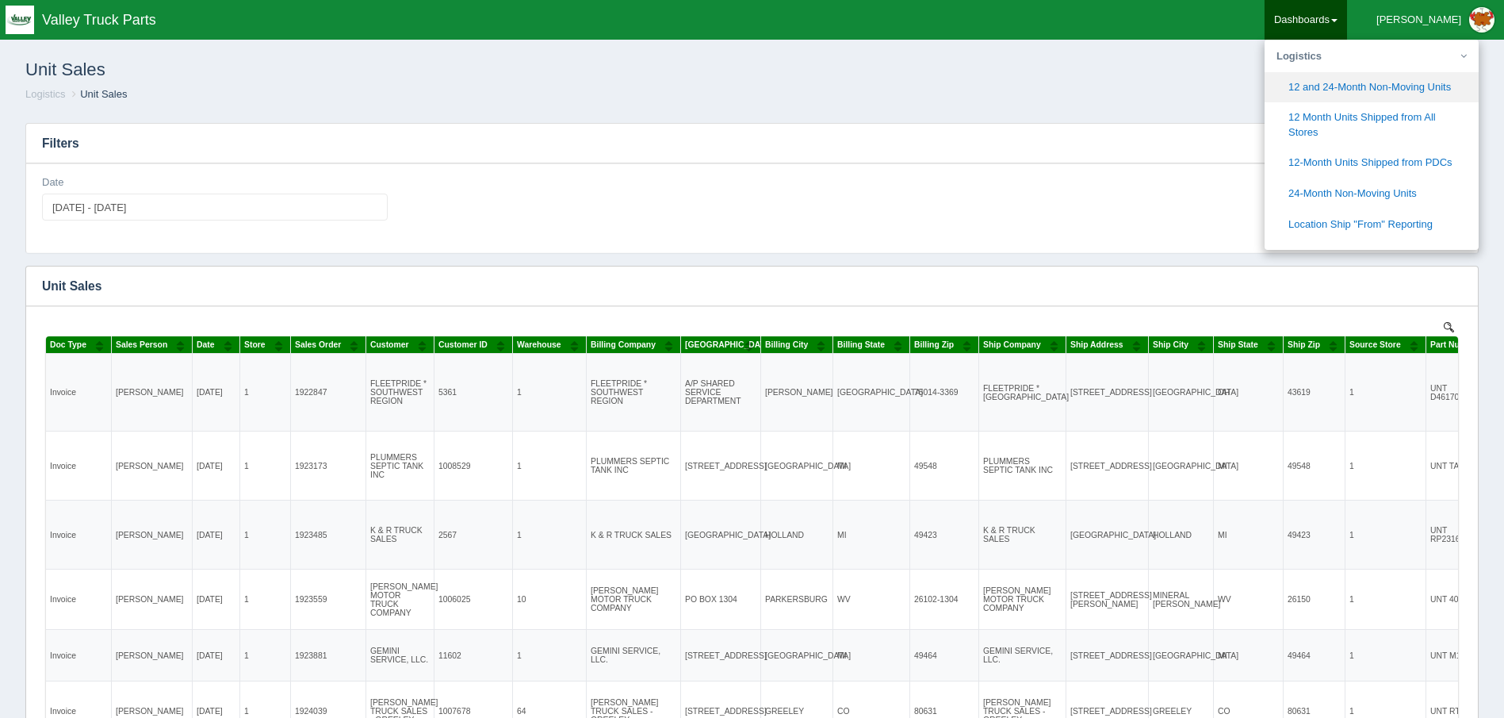
scroll to position [438, 0]
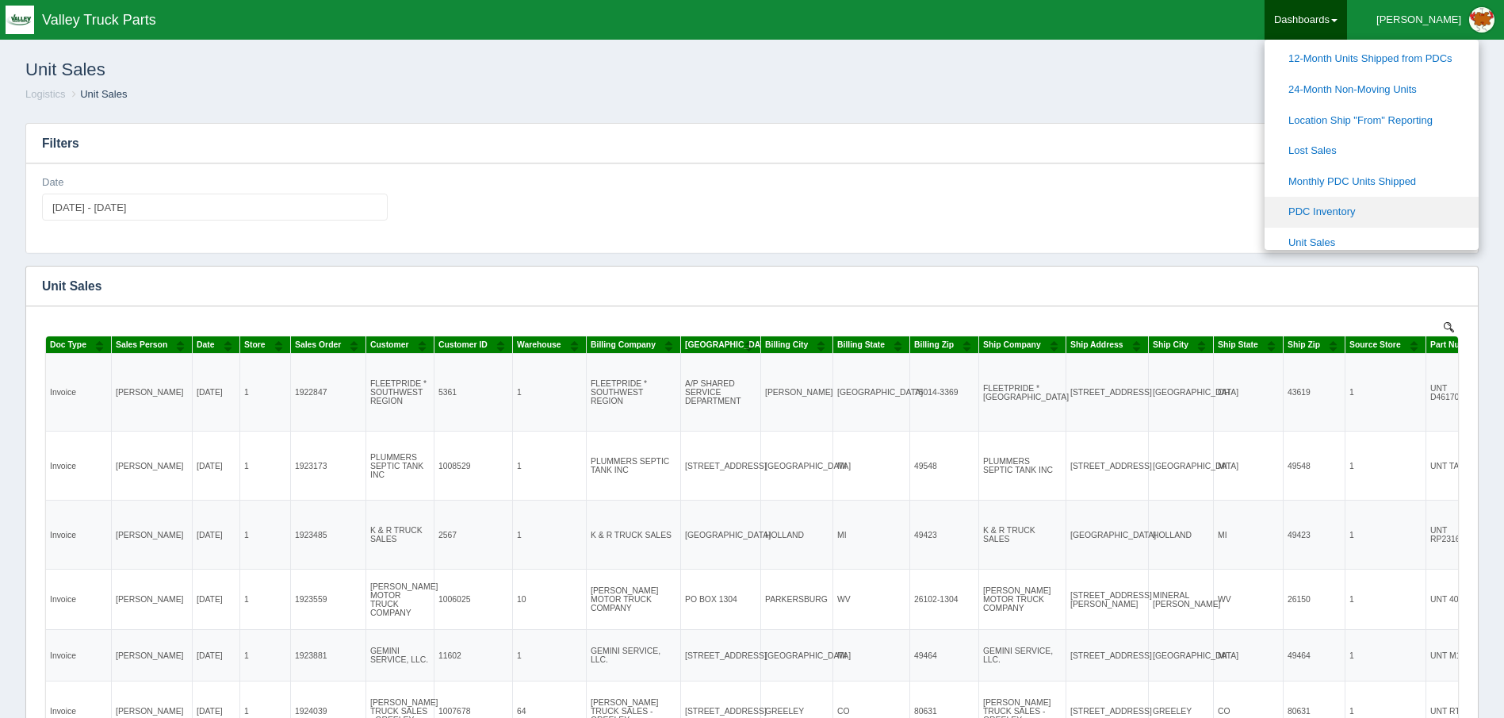
click at [1411, 207] on link "PDC Inventory" at bounding box center [1372, 212] width 214 height 31
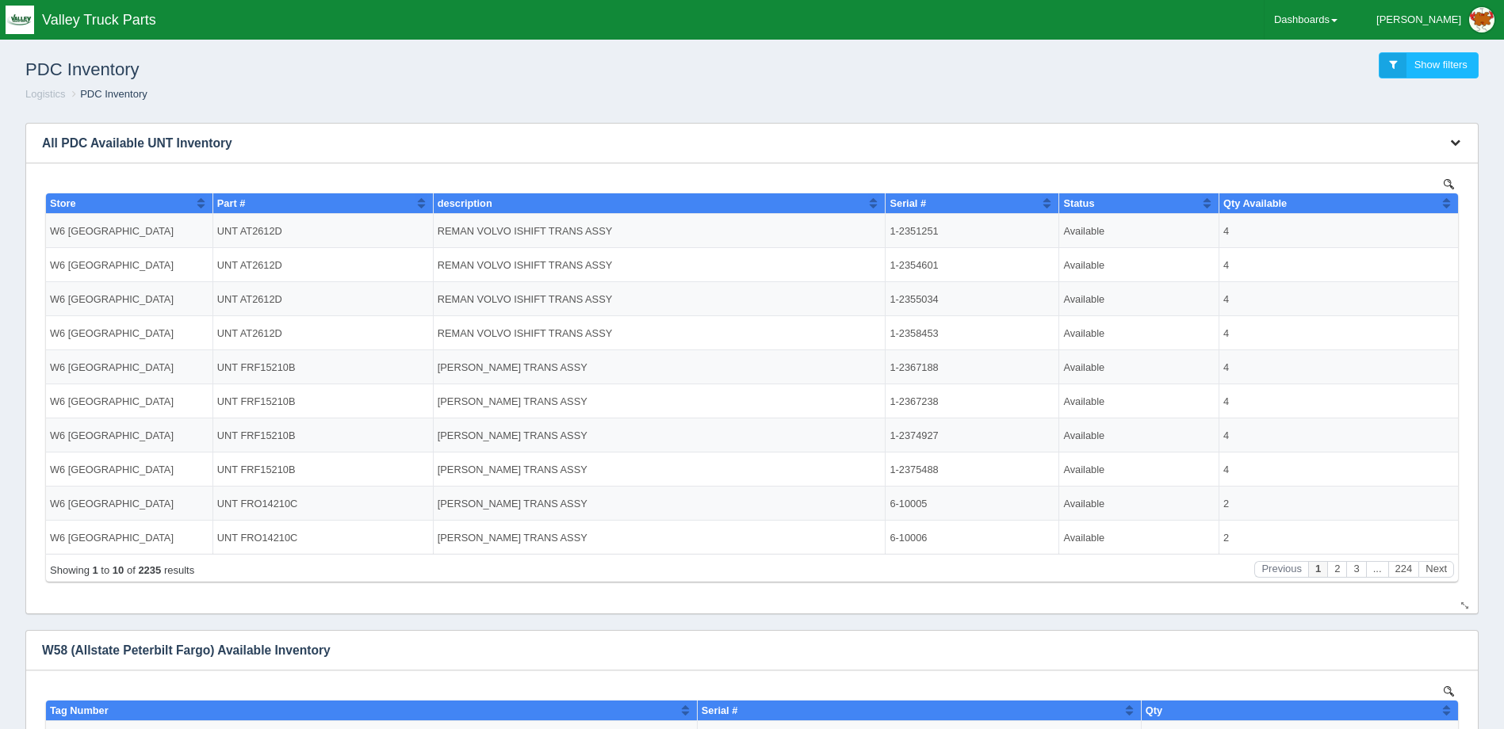
click at [1448, 141] on button "button" at bounding box center [1455, 143] width 21 height 25
click at [1430, 166] on link "Download CSV" at bounding box center [1402, 166] width 127 height 23
click at [863, 99] on ol "Logistics PDC Inventory" at bounding box center [752, 94] width 1479 height 15
click at [1330, 18] on link "Dashboards" at bounding box center [1306, 20] width 82 height 40
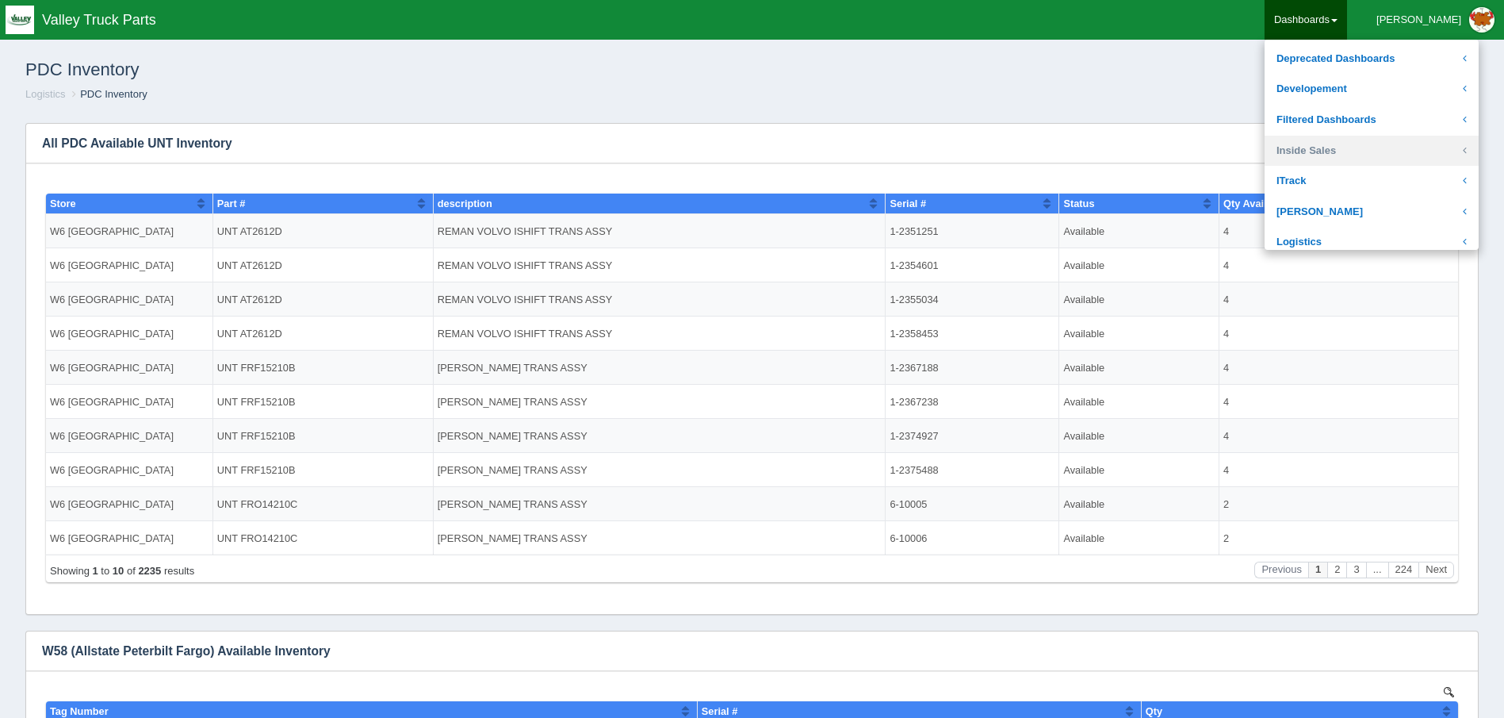
scroll to position [121, 0]
click at [1376, 201] on link "ITrack" at bounding box center [1372, 208] width 214 height 31
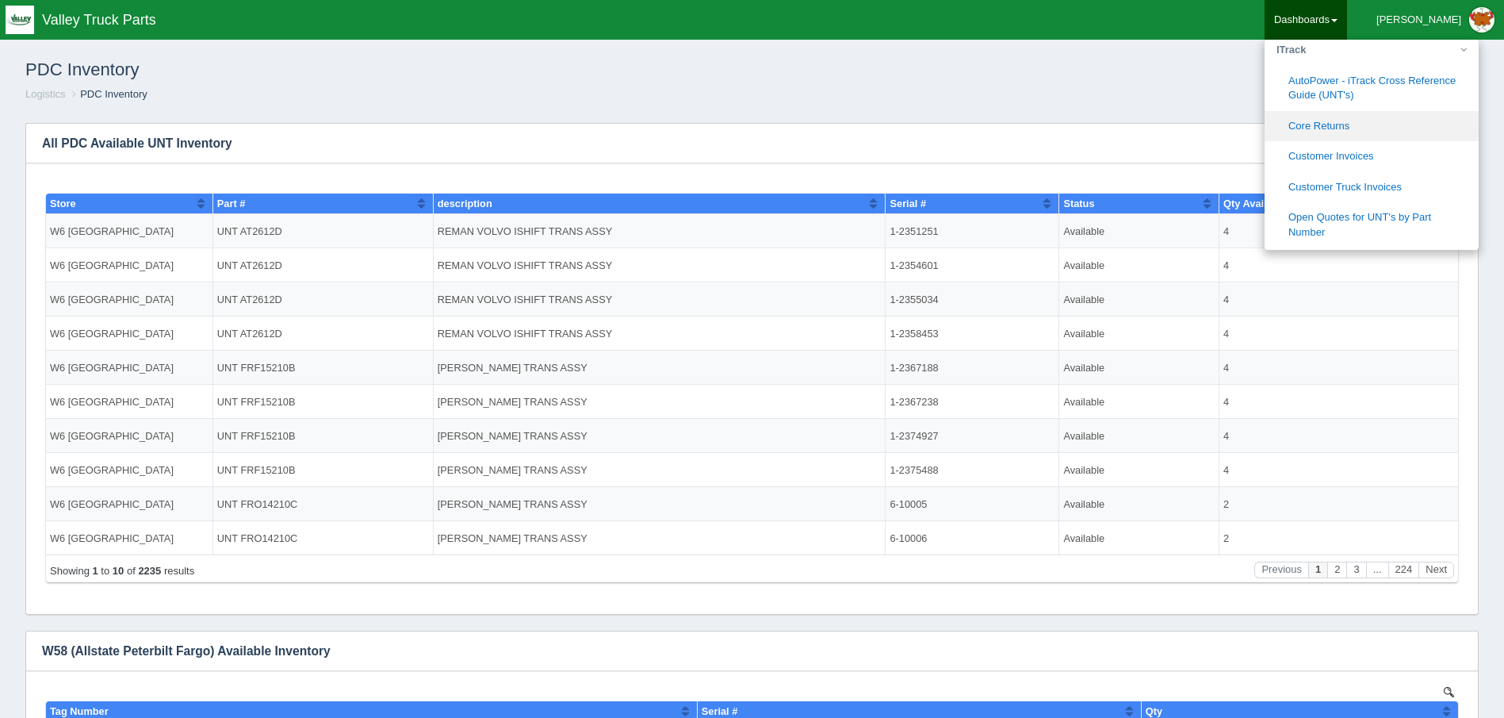
scroll to position [359, 0]
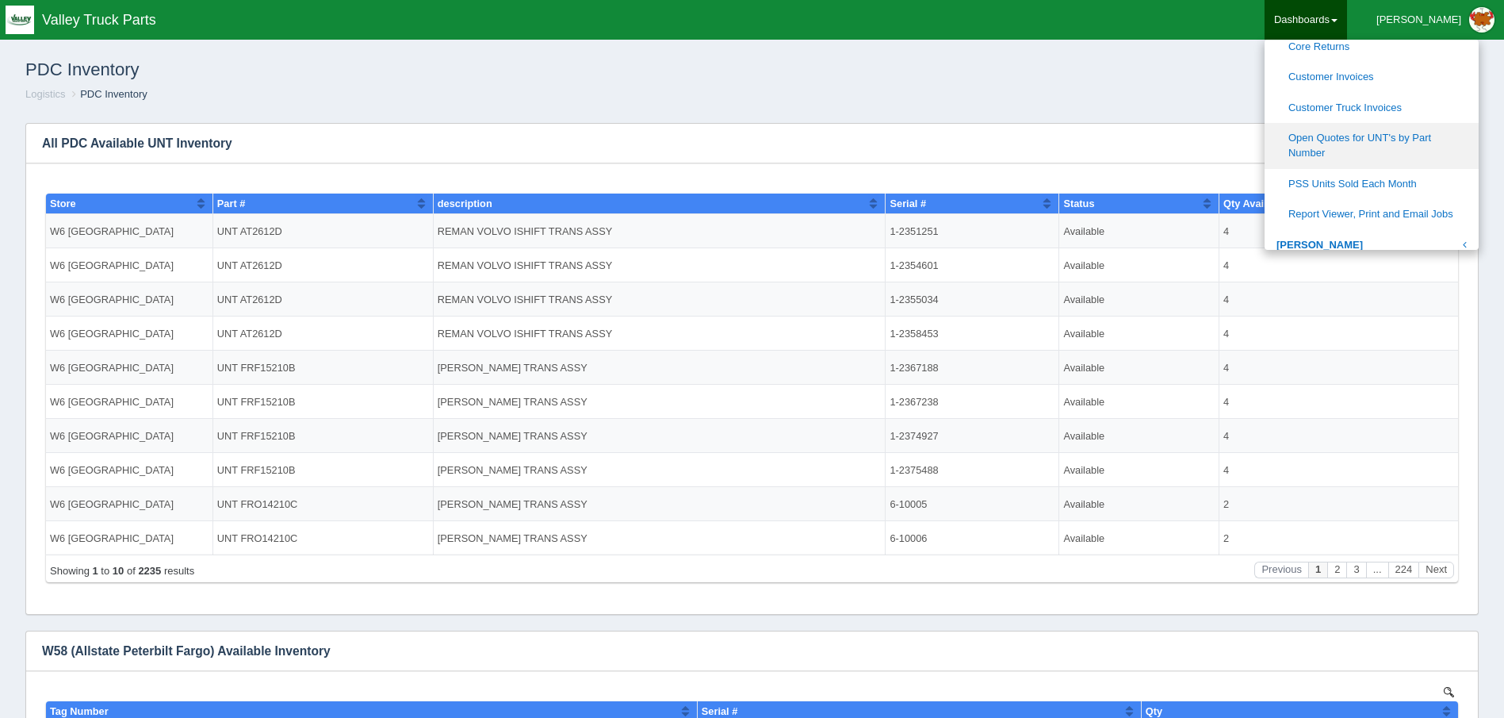
click at [1425, 144] on link "Open Quotes for UNT's by Part Number" at bounding box center [1372, 145] width 214 height 45
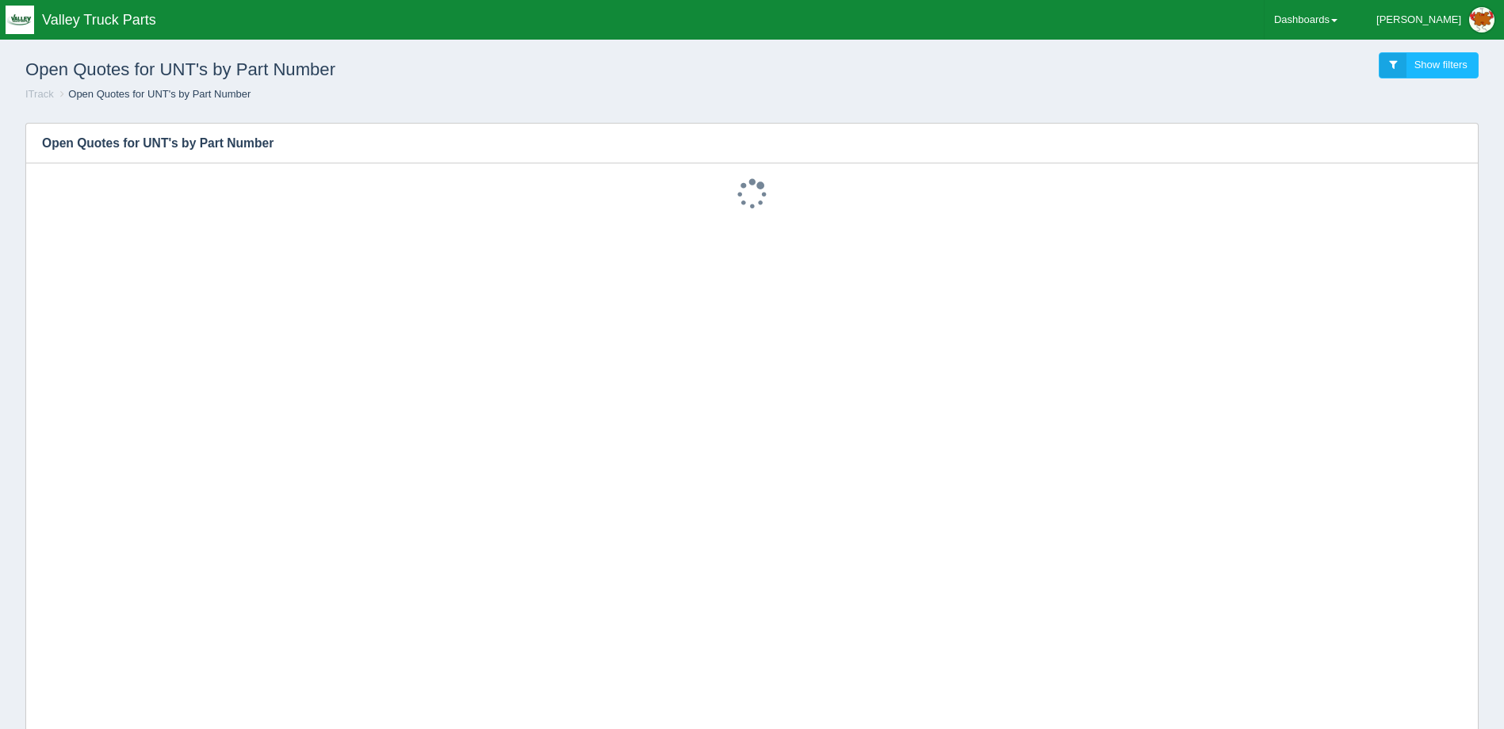
click at [787, 104] on div "Open Quotes for UNT's by Part Number Show filters ITrack Open Quotes for UNT's …" at bounding box center [751, 77] width 1491 height 66
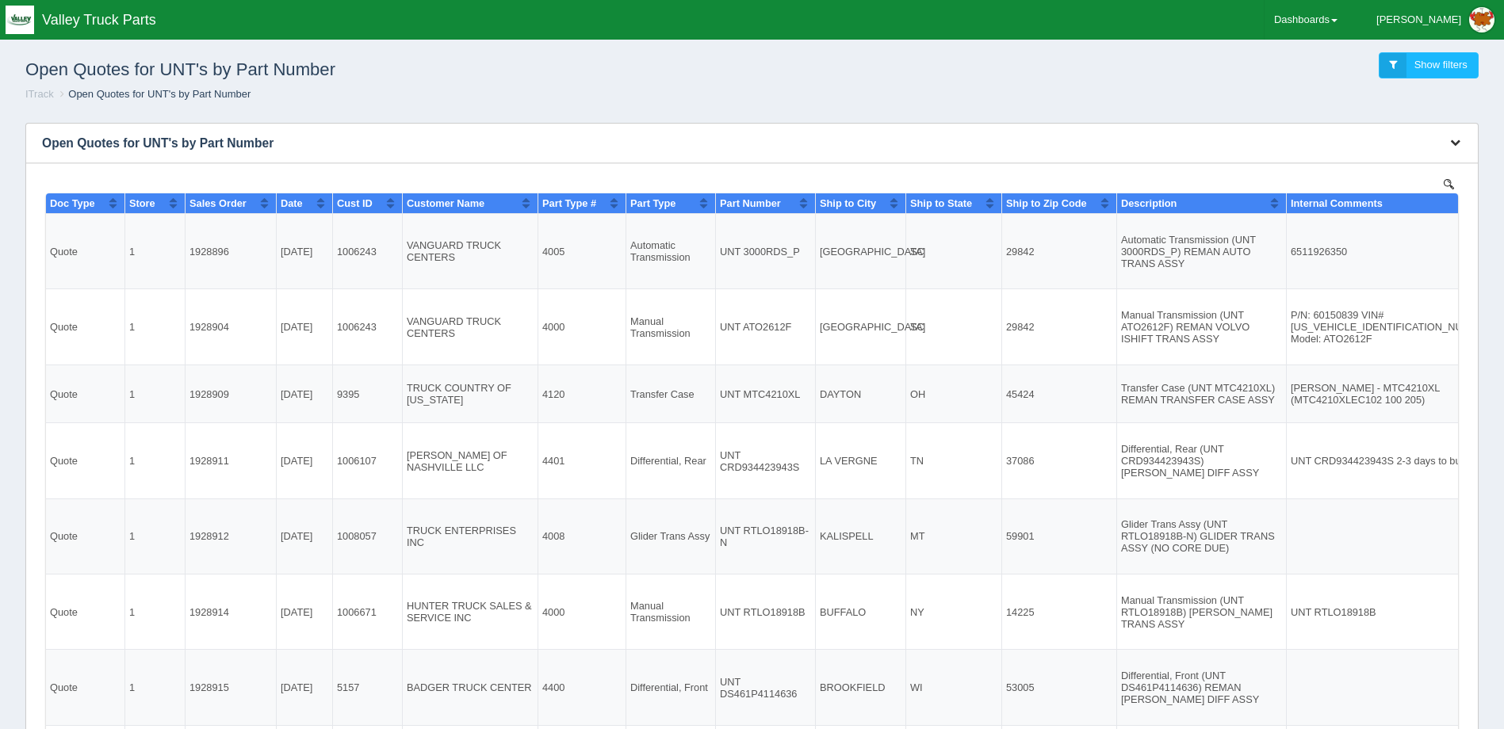
click at [1445, 140] on button "button" at bounding box center [1455, 143] width 21 height 25
click at [1420, 162] on link "Download CSV" at bounding box center [1402, 166] width 127 height 23
